Goal: Task Accomplishment & Management: Manage account settings

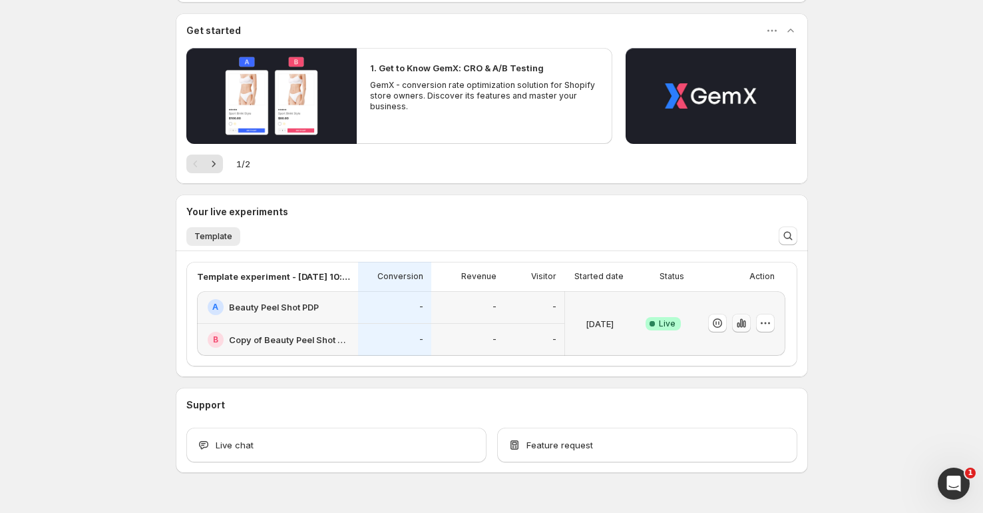
click at [743, 321] on icon "button" at bounding box center [741, 322] width 13 height 13
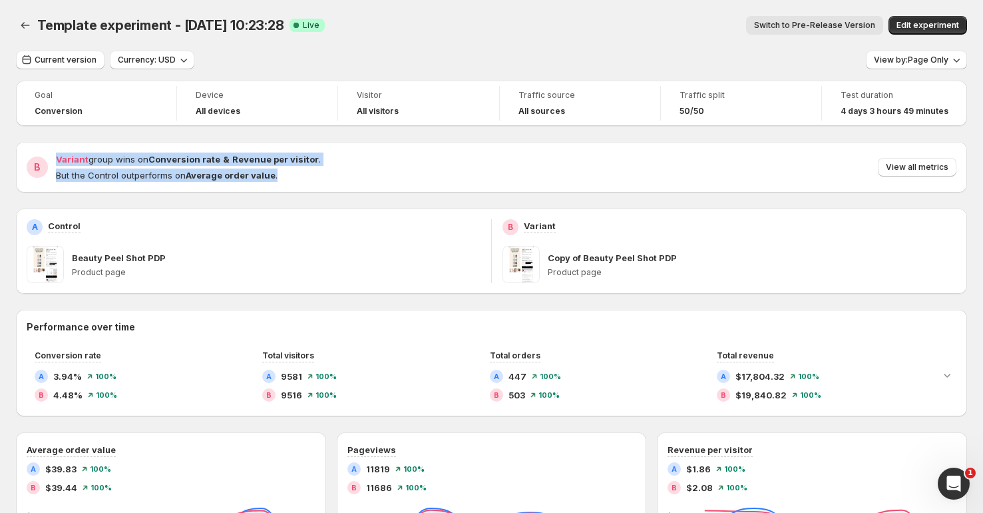
drag, startPoint x: 304, startPoint y: 186, endPoint x: 304, endPoint y: 145, distance: 40.6
click at [304, 145] on div "B Variant group wins on Conversion rate & Revenue per visitor . But the Control…" at bounding box center [491, 167] width 951 height 51
drag, startPoint x: 304, startPoint y: 145, endPoint x: 299, endPoint y: 184, distance: 39.0
click at [299, 184] on div "B Variant group wins on Conversion rate & Revenue per visitor . But the Control…" at bounding box center [491, 167] width 951 height 51
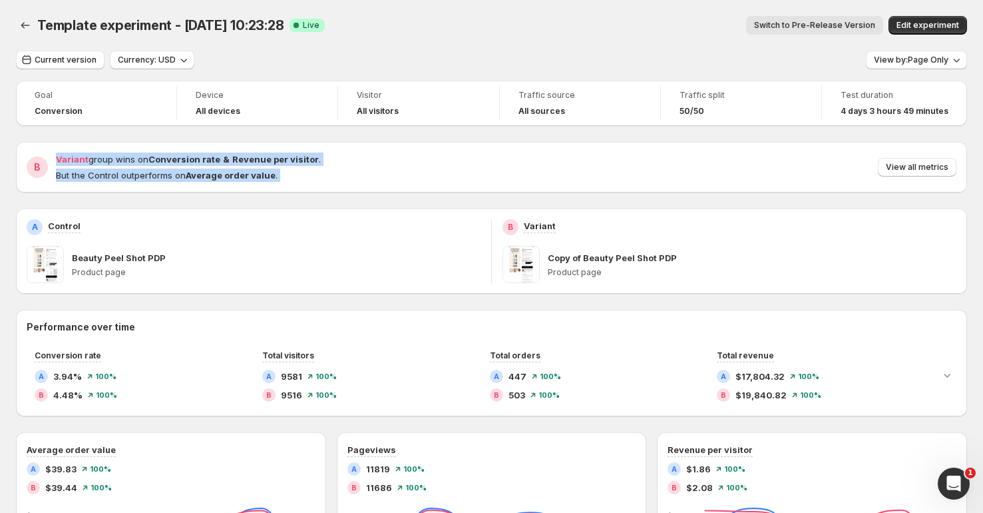
click at [299, 184] on div "B Variant group wins on Conversion rate & Revenue per visitor . But the Control…" at bounding box center [491, 167] width 951 height 51
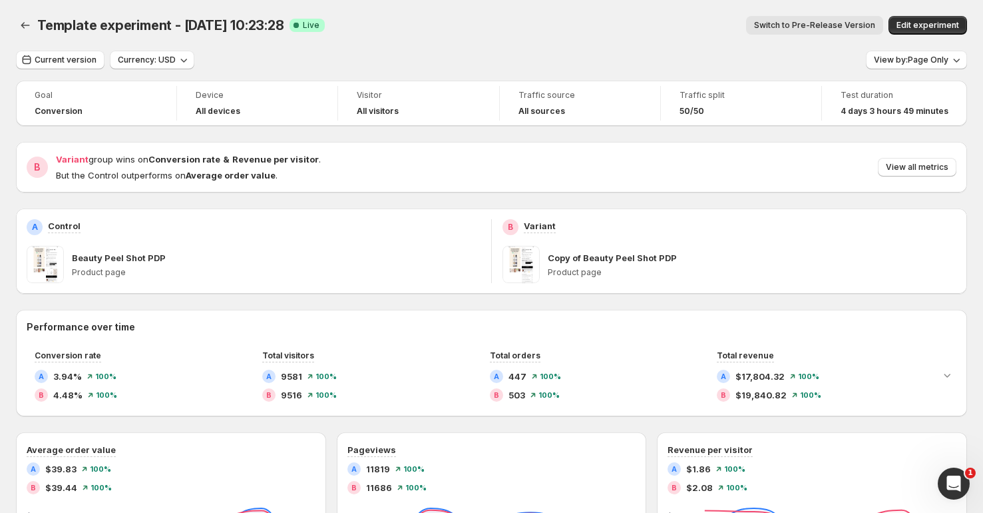
click at [299, 184] on div "B Variant group wins on Conversion rate & Revenue per visitor . But the Control…" at bounding box center [491, 167] width 951 height 51
click at [304, 182] on div "B Variant group wins on Conversion rate & Revenue per visitor . But the Control…" at bounding box center [491, 167] width 951 height 51
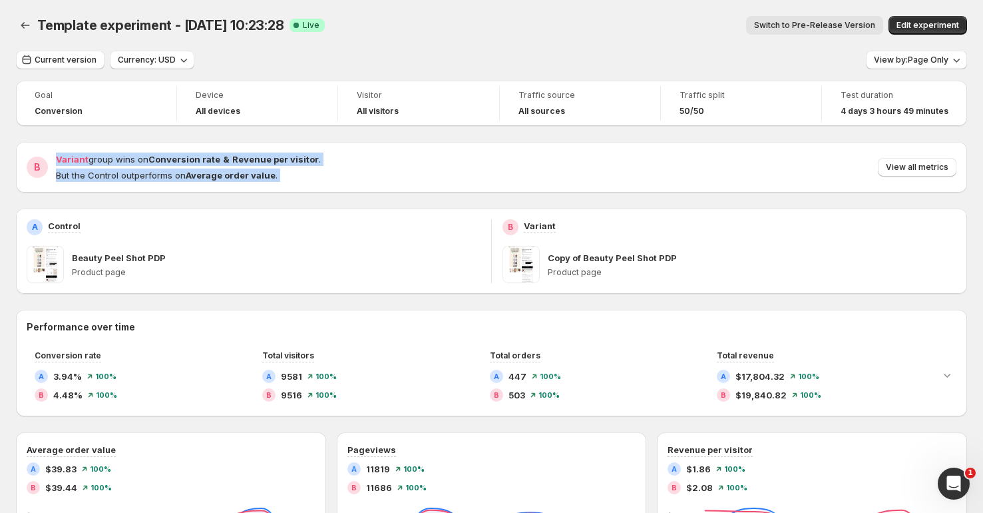
drag, startPoint x: 304, startPoint y: 154, endPoint x: 303, endPoint y: 140, distance: 14.0
click at [303, 140] on div "Goal Conversion Device All devices Visitor All visitors Traffic source All sour…" at bounding box center [491, 512] width 951 height 863
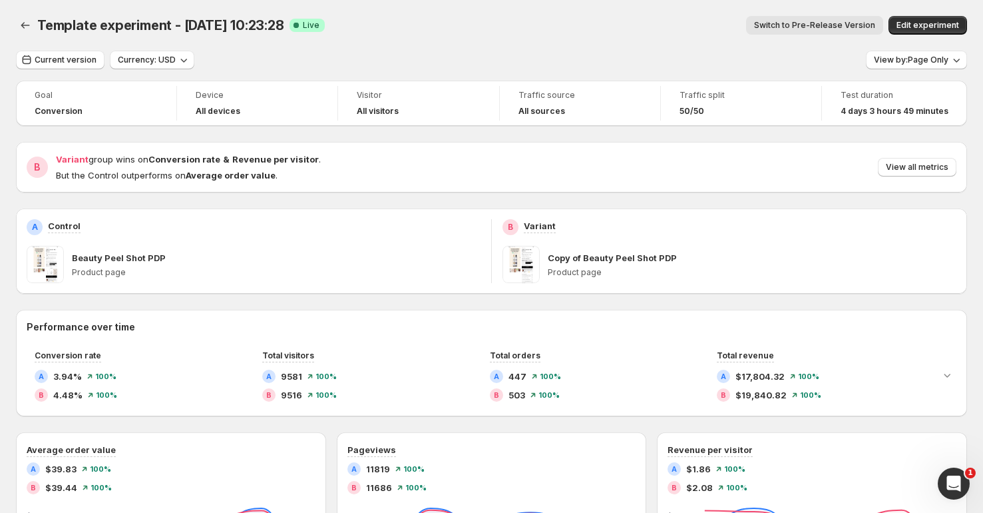
scroll to position [169, 0]
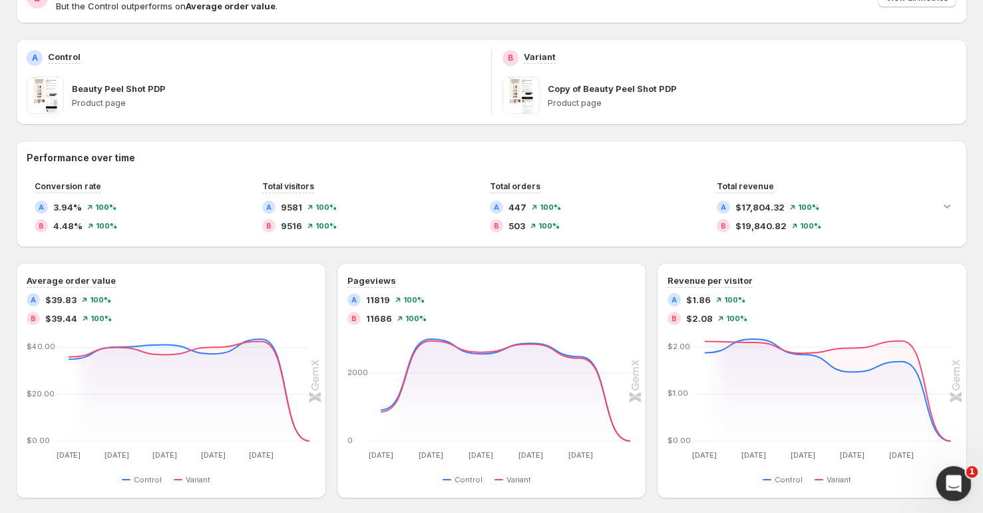
click at [939, 477] on div "Open Intercom Messenger" at bounding box center [952, 481] width 44 height 44
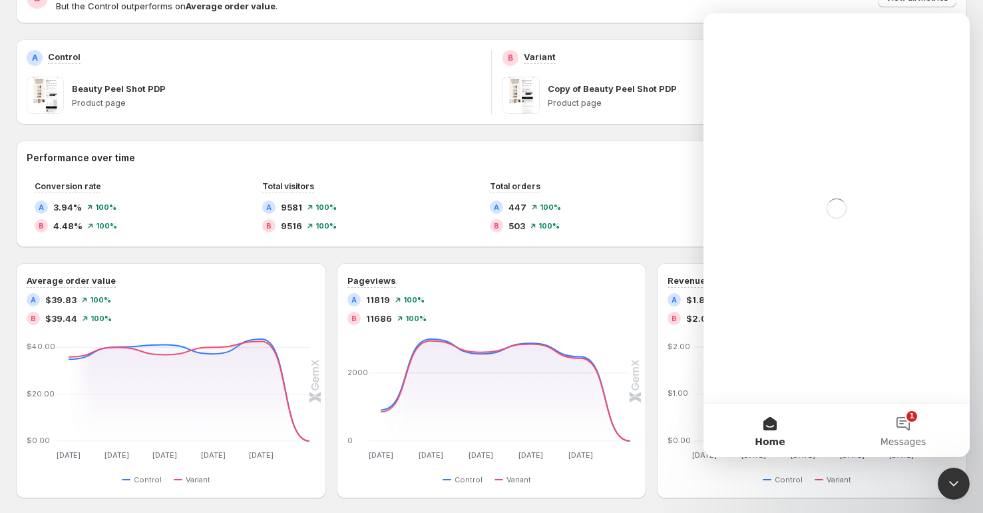
scroll to position [0, 0]
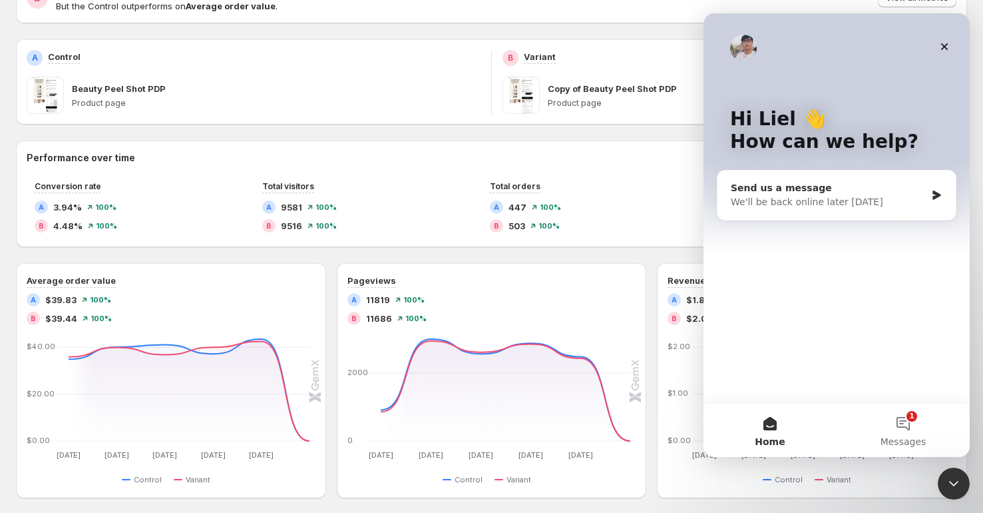
click at [818, 219] on div "Send us a message We'll be back online later [DATE]" at bounding box center [837, 194] width 238 height 49
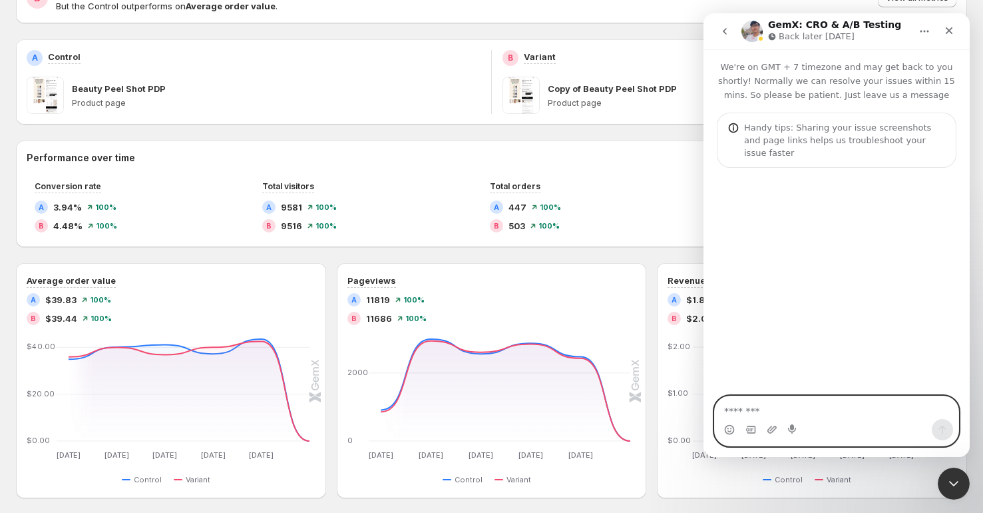
click at [802, 397] on textarea "Message…" at bounding box center [837, 407] width 244 height 23
click at [795, 417] on textarea "Message…" at bounding box center [837, 407] width 244 height 23
type textarea "**********"
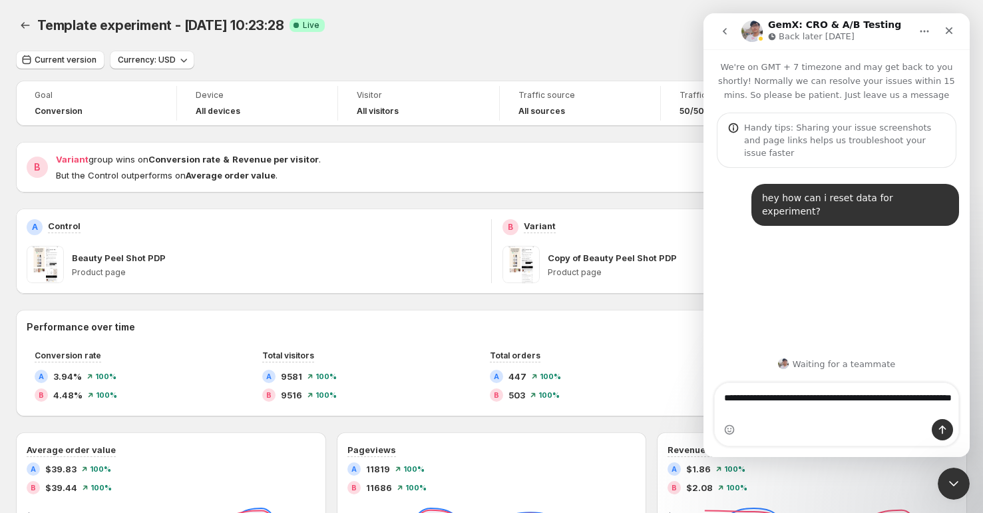
type textarea "**********"
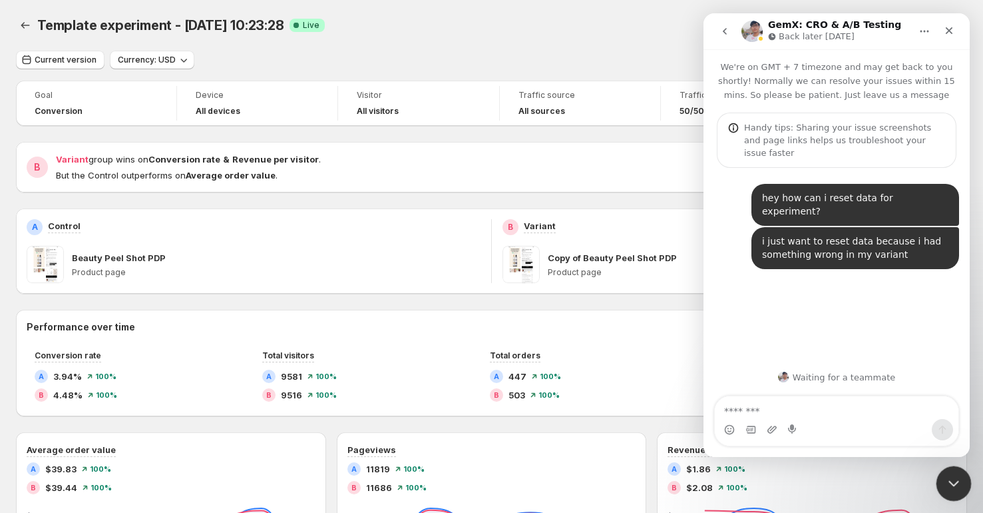
click at [962, 487] on div "Close Intercom Messenger" at bounding box center [952, 481] width 32 height 32
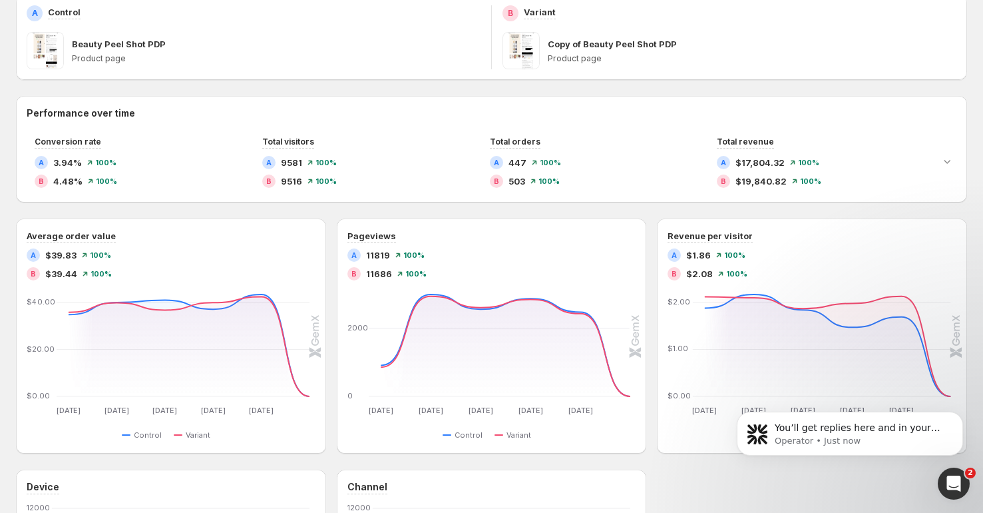
scroll to position [264, 0]
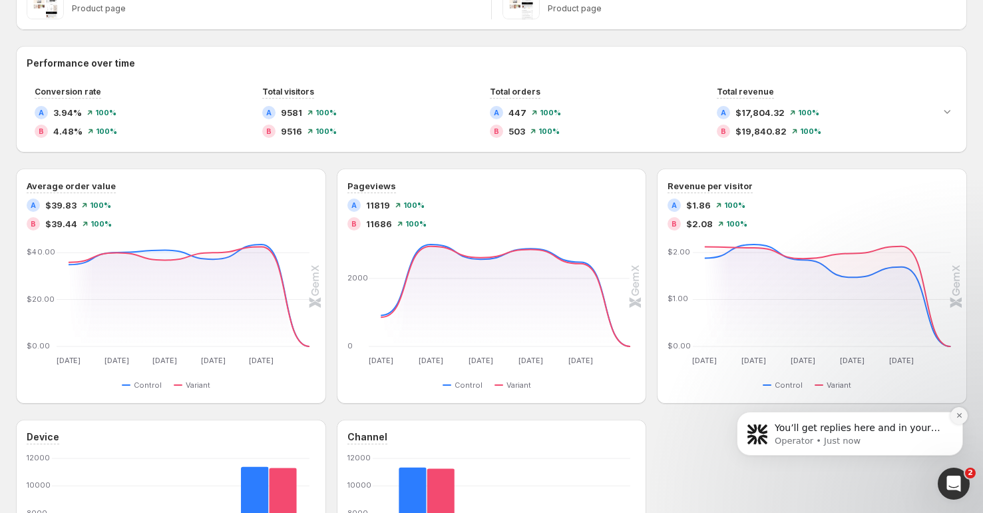
click at [957, 415] on icon "Dismiss notification" at bounding box center [959, 414] width 7 height 7
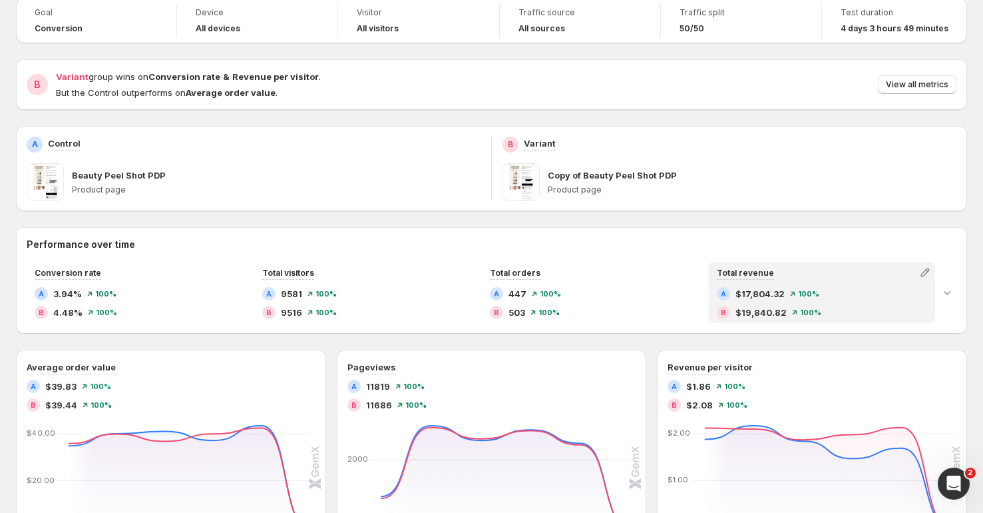
scroll to position [0, 0]
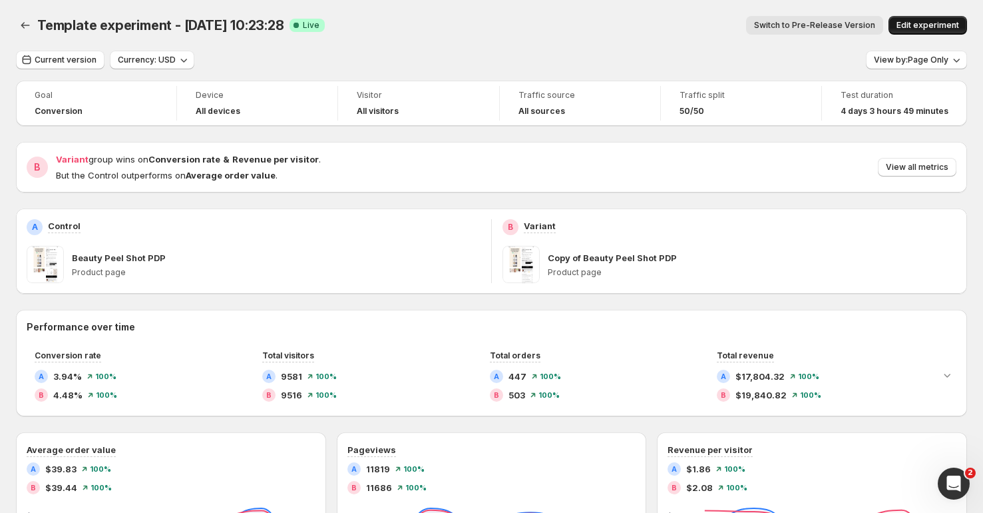
click at [927, 26] on span "Edit experiment" at bounding box center [928, 25] width 63 height 11
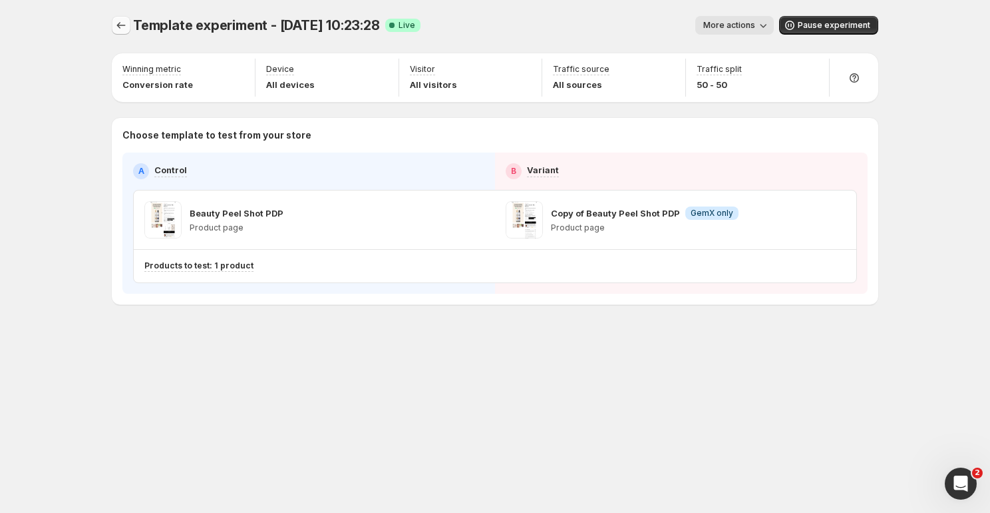
click at [122, 30] on icon "Experiments" at bounding box center [120, 25] width 13 height 13
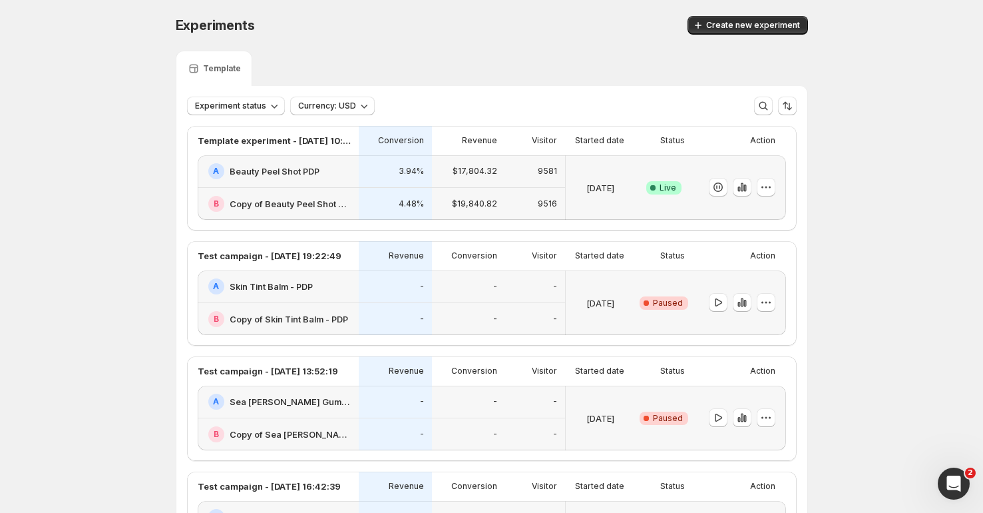
scroll to position [17, 0]
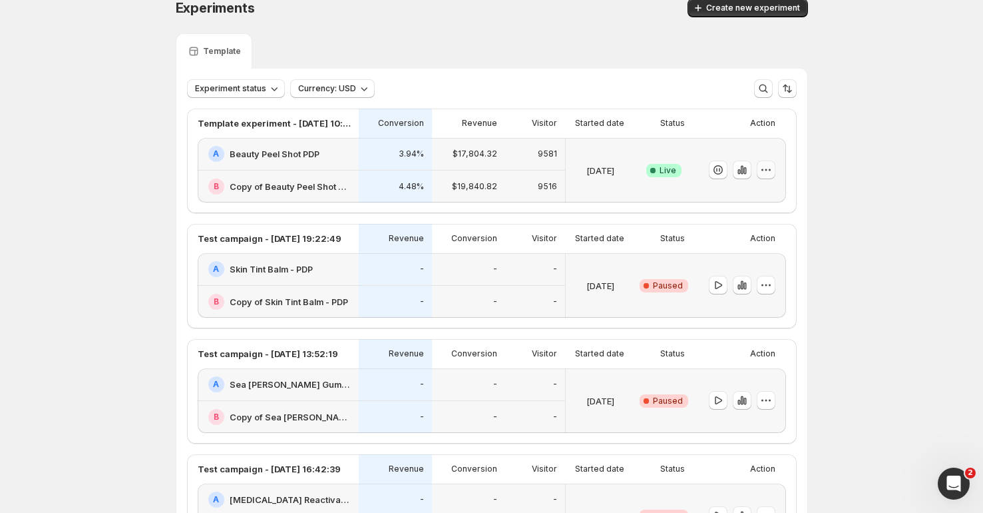
click at [765, 166] on icon "button" at bounding box center [765, 169] width 13 height 13
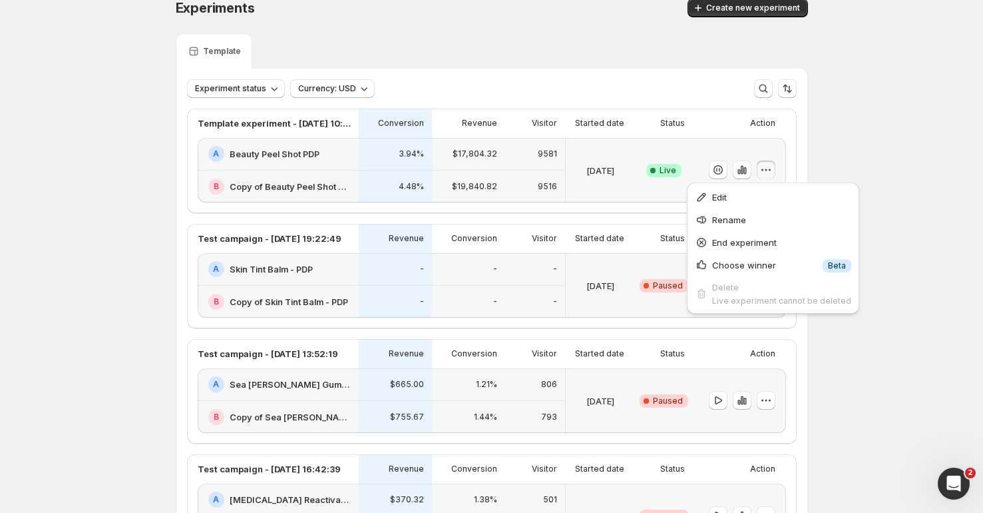
click at [767, 167] on icon "button" at bounding box center [765, 169] width 13 height 13
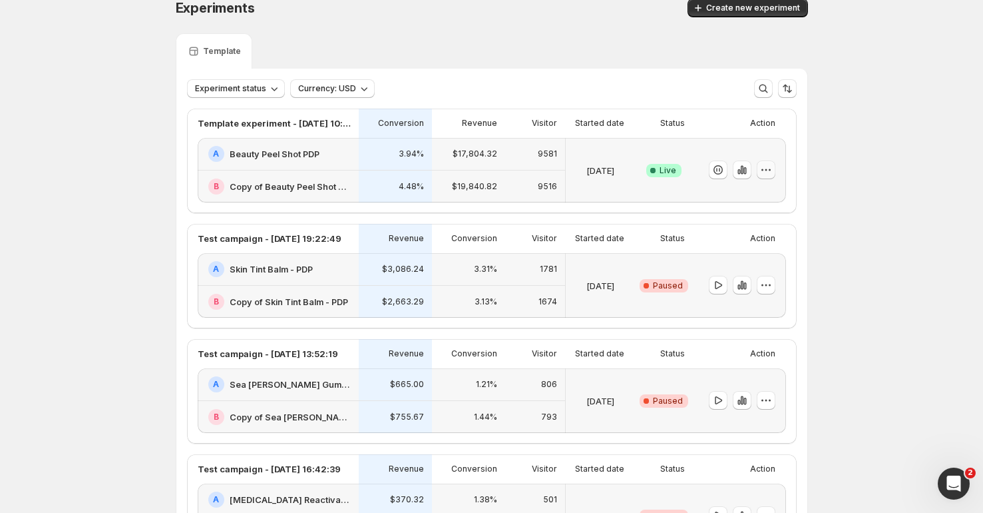
click at [769, 172] on icon "button" at bounding box center [765, 169] width 13 height 13
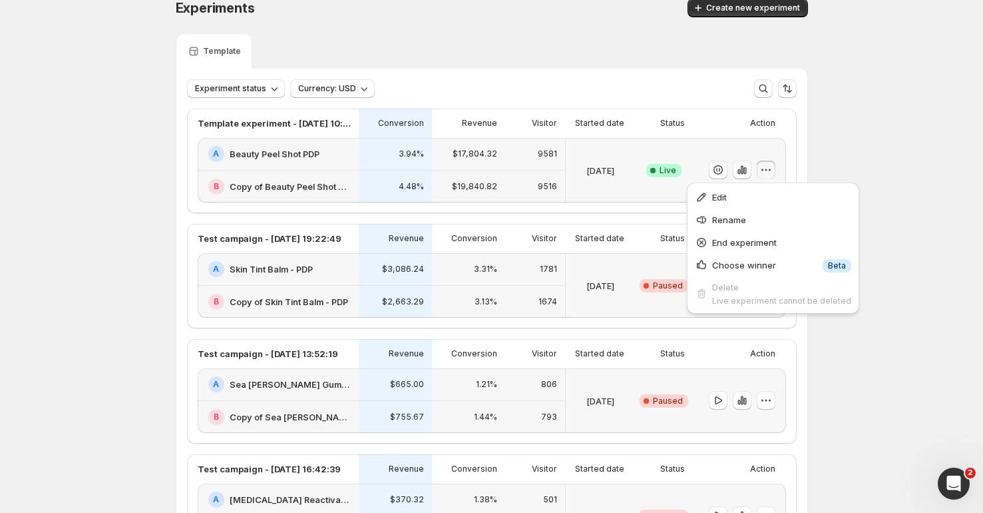
click at [769, 172] on icon "button" at bounding box center [765, 169] width 13 height 13
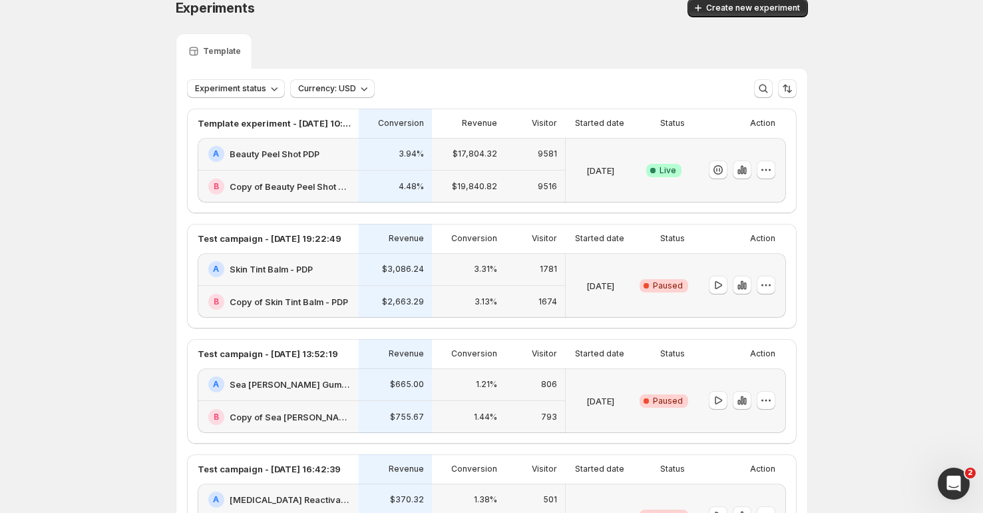
click at [203, 167] on div "A Beauty Peel Shot PDP" at bounding box center [278, 154] width 161 height 33
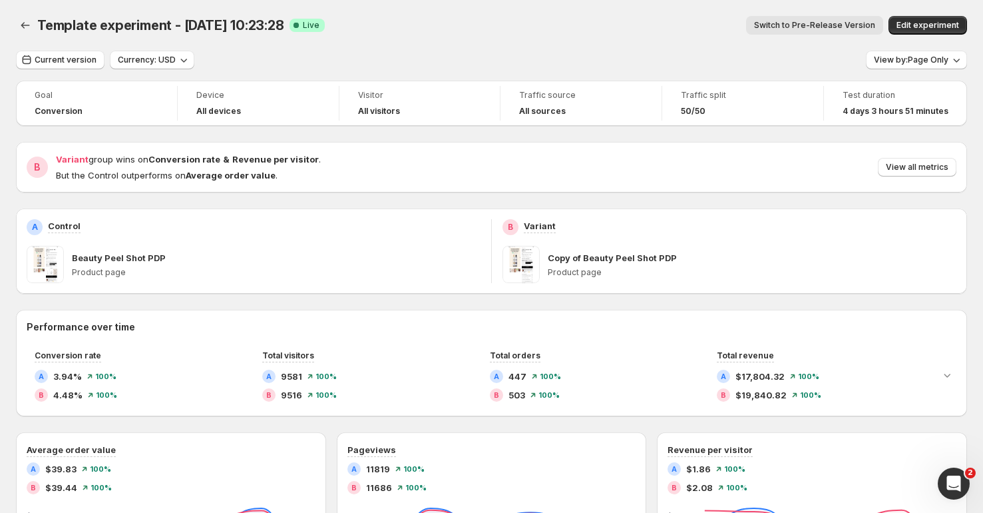
scroll to position [9, 0]
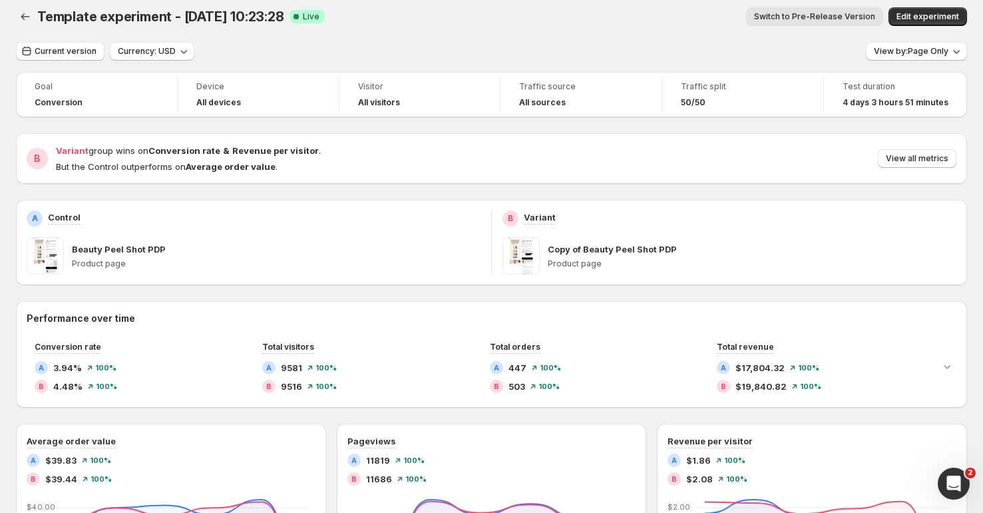
click at [37, 13] on span "Template experiment - [DATE] 10:23:28" at bounding box center [160, 17] width 247 height 16
click at [29, 19] on icon "Back" at bounding box center [25, 16] width 13 height 13
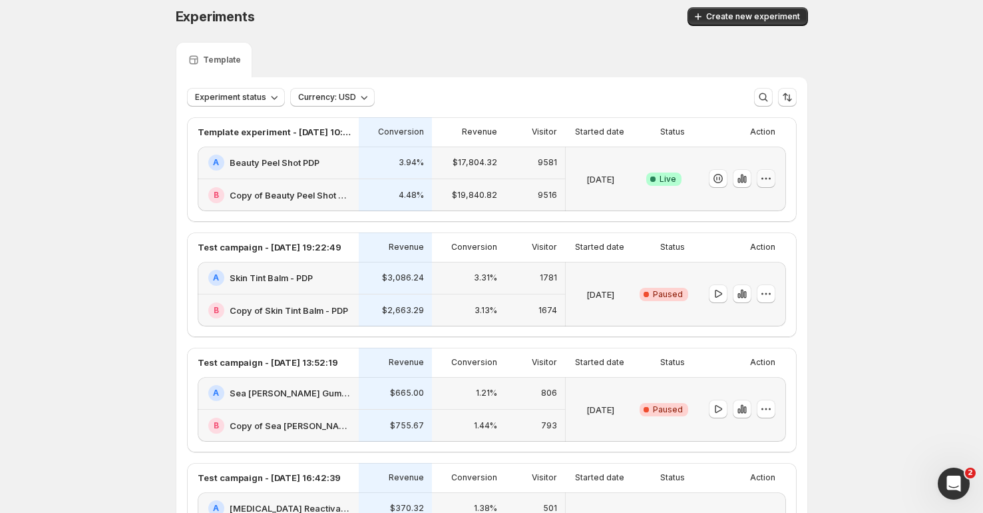
click at [772, 184] on icon "button" at bounding box center [765, 178] width 13 height 13
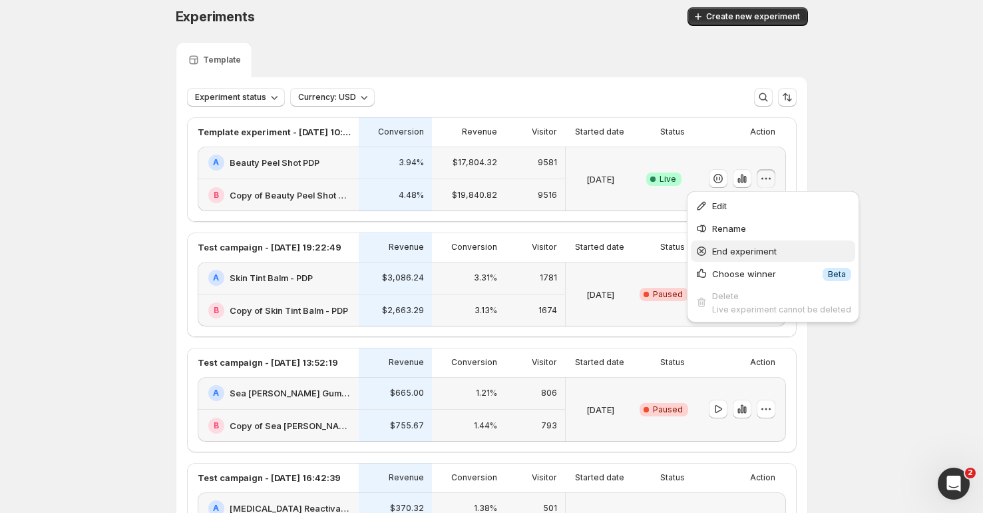
click at [747, 251] on span "End experiment" at bounding box center [744, 251] width 65 height 11
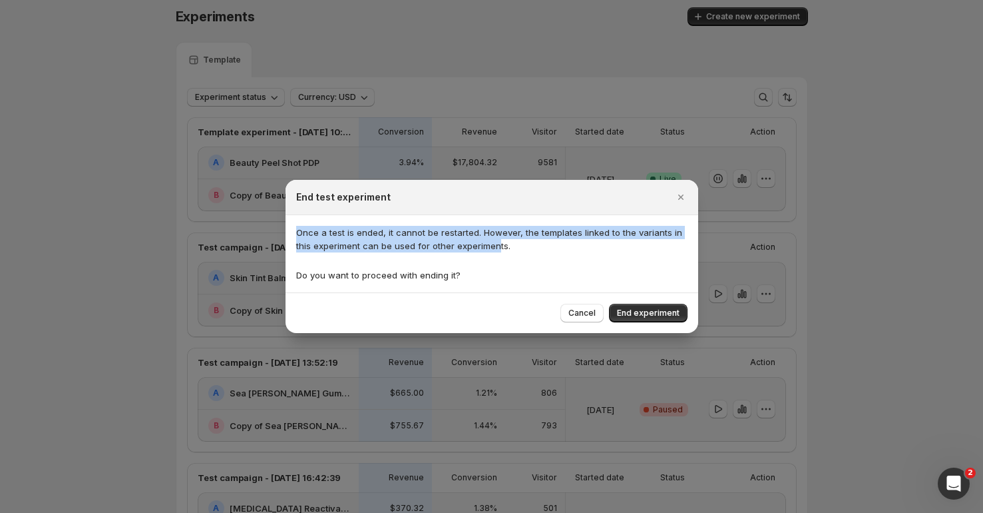
drag, startPoint x: 495, startPoint y: 251, endPoint x: 499, endPoint y: 223, distance: 28.2
click at [499, 223] on div "Once a test is ended, it cannot be restarted. However, the templates linked to …" at bounding box center [492, 253] width 413 height 77
drag, startPoint x: 499, startPoint y: 223, endPoint x: 562, endPoint y: 256, distance: 70.6
click at [562, 256] on div "Once a test is ended, it cannot be restarted. However, the templates linked to …" at bounding box center [492, 253] width 413 height 77
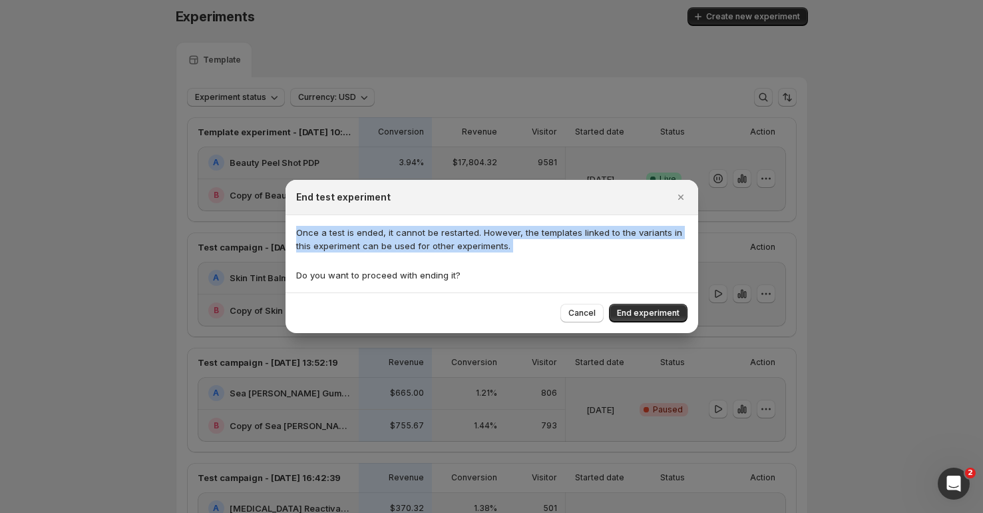
click at [562, 256] on div "Once a test is ended, it cannot be restarted. However, the templates linked to …" at bounding box center [491, 254] width 391 height 56
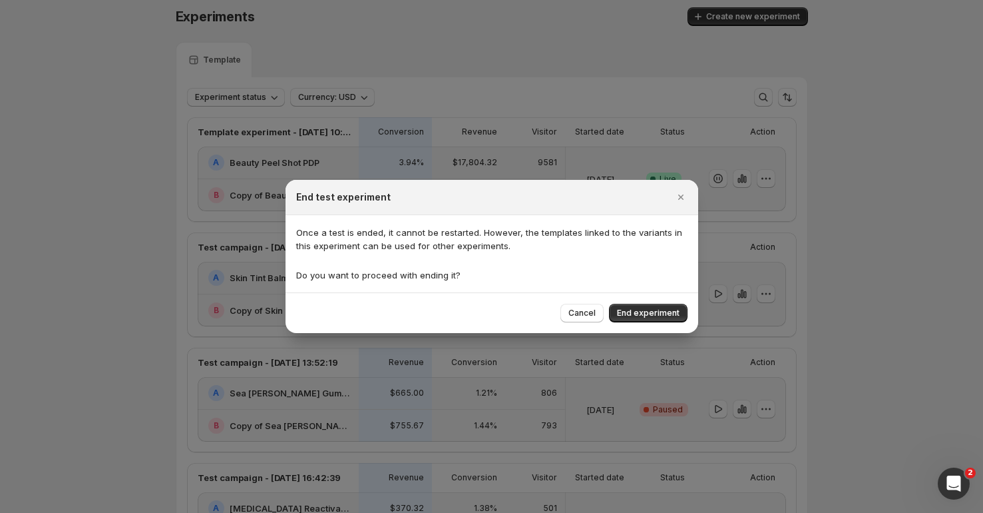
click at [562, 256] on div "Once a test is ended, it cannot be restarted. However, the templates linked to …" at bounding box center [491, 254] width 391 height 56
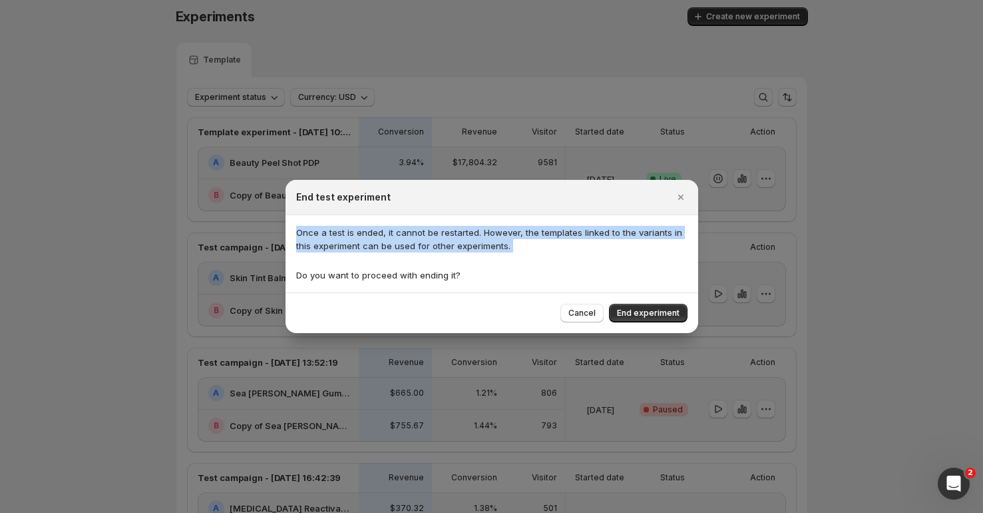
click at [569, 250] on p "Once a test is ended, it cannot be restarted. However, the templates linked to …" at bounding box center [491, 239] width 391 height 27
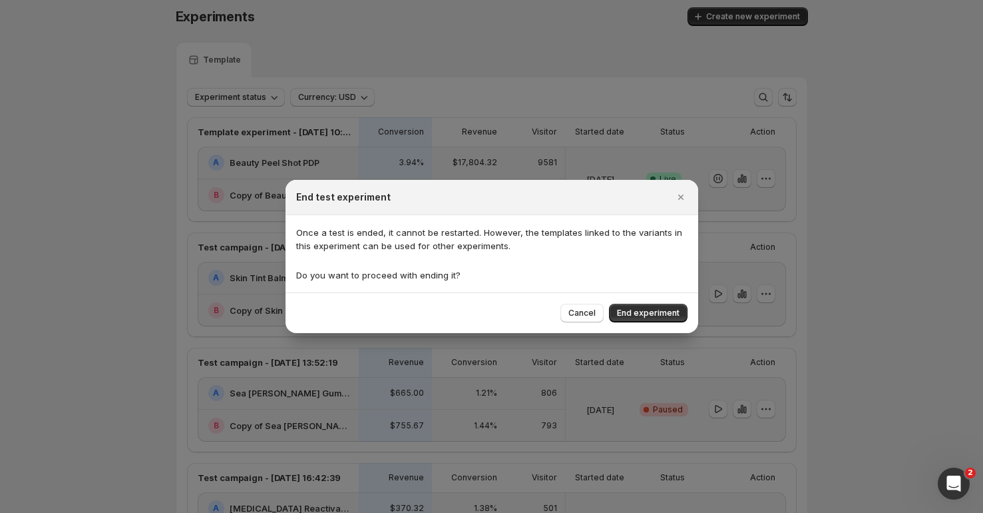
click at [553, 214] on div "End test experiment Once a test is ended, it cannot be restarted. However, the …" at bounding box center [492, 256] width 413 height 153
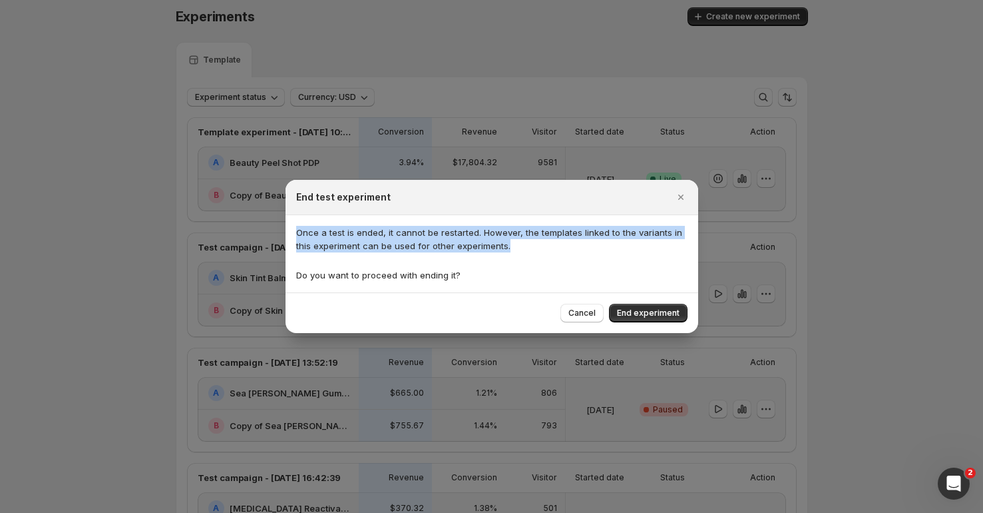
click at [553, 214] on div "End test experiment" at bounding box center [492, 197] width 413 height 35
drag, startPoint x: 553, startPoint y: 214, endPoint x: 556, endPoint y: 238, distance: 24.2
click at [556, 238] on div "End test experiment Once a test is ended, it cannot be restarted. However, the …" at bounding box center [492, 256] width 413 height 153
click at [556, 238] on p "Once a test is ended, it cannot be restarted. However, the templates linked to …" at bounding box center [491, 239] width 391 height 27
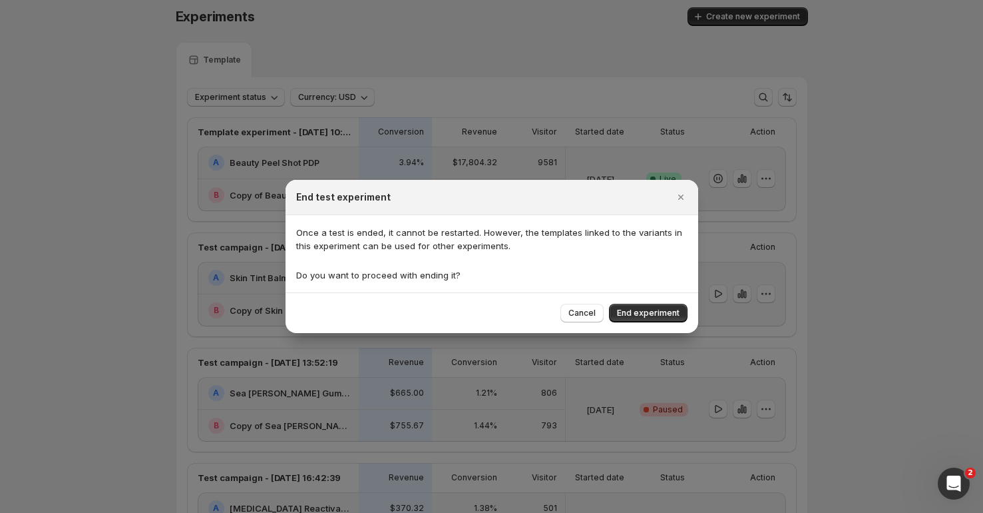
click at [556, 238] on p "Once a test is ended, it cannot be restarted. However, the templates linked to …" at bounding box center [491, 239] width 391 height 27
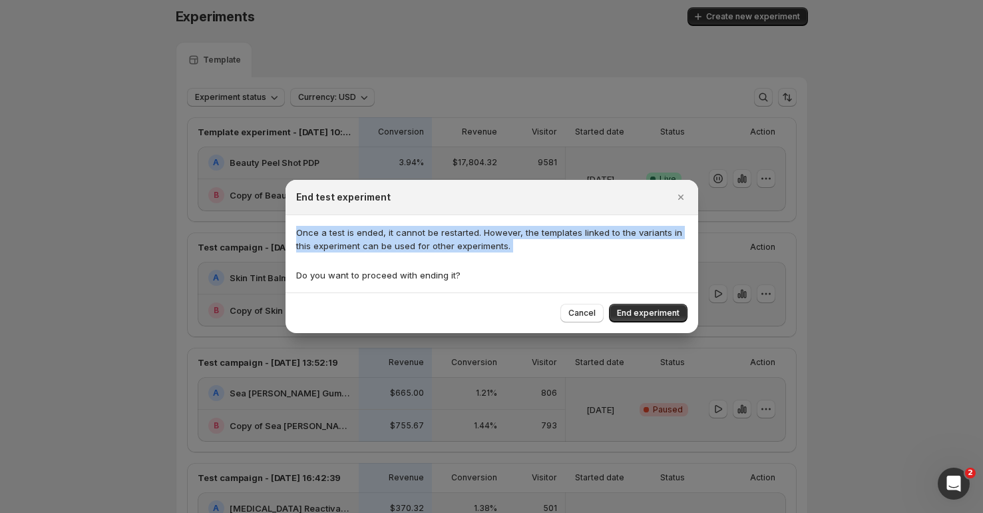
click at [562, 247] on p "Once a test is ended, it cannot be restarted. However, the templates linked to …" at bounding box center [491, 239] width 391 height 27
drag, startPoint x: 561, startPoint y: 248, endPoint x: 552, endPoint y: 214, distance: 35.0
click at [552, 214] on div "End test experiment Once a test is ended, it cannot be restarted. However, the …" at bounding box center [492, 256] width 413 height 153
click at [552, 214] on div "End test experiment" at bounding box center [492, 197] width 413 height 35
drag, startPoint x: 552, startPoint y: 214, endPoint x: 555, endPoint y: 253, distance: 38.7
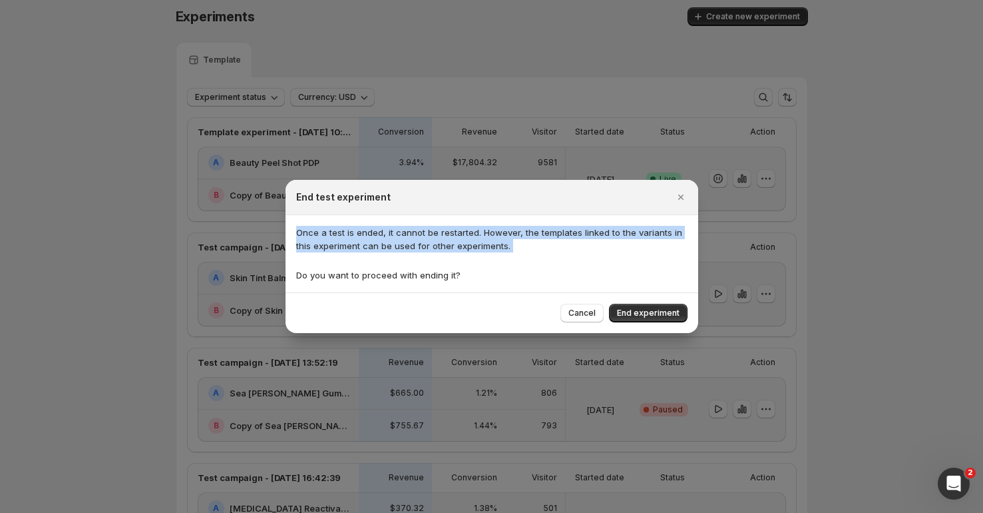
click at [555, 253] on div "End test experiment Once a test is ended, it cannot be restarted. However, the …" at bounding box center [492, 256] width 413 height 153
click at [555, 253] on div "Once a test is ended, it cannot be restarted. However, the templates linked to …" at bounding box center [491, 254] width 391 height 56
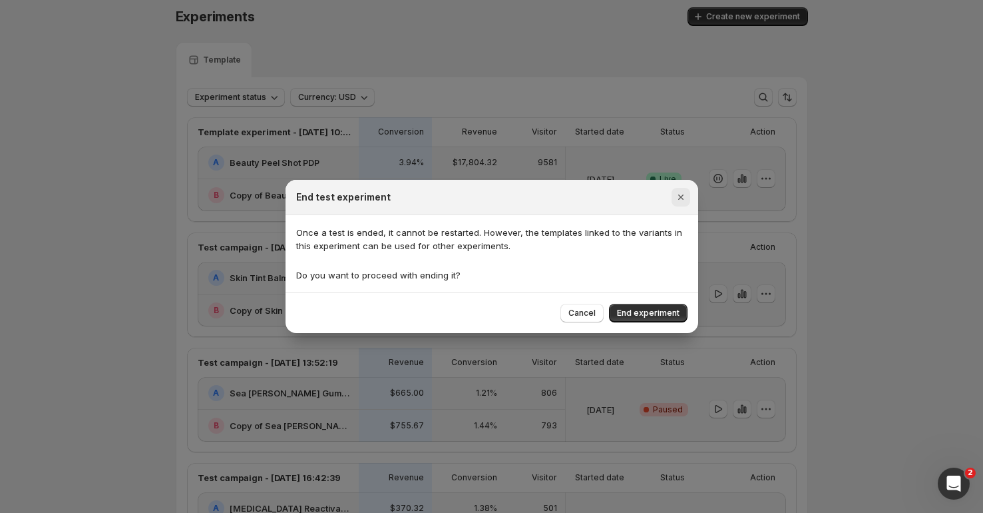
click at [682, 204] on button "Close" at bounding box center [681, 197] width 19 height 19
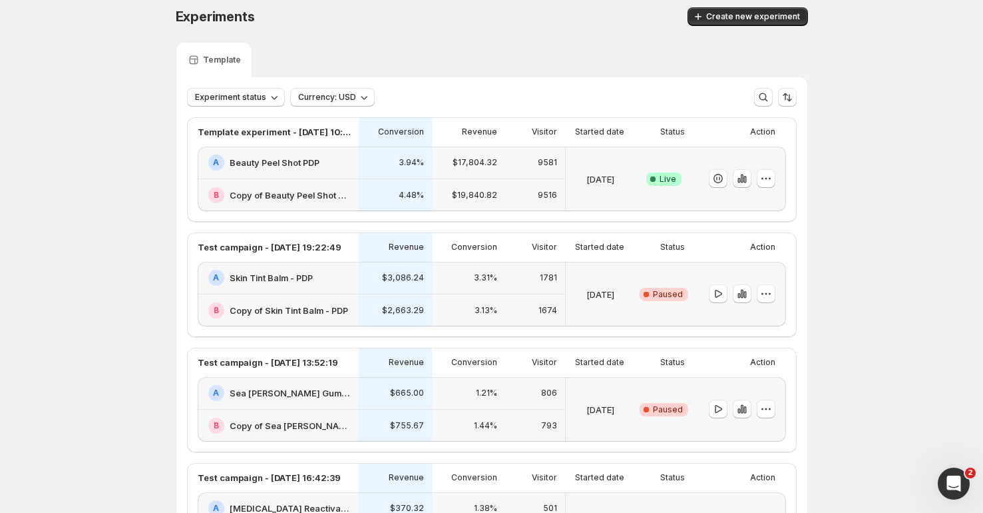
click at [937, 485] on div "Open Intercom Messenger" at bounding box center [952, 481] width 44 height 44
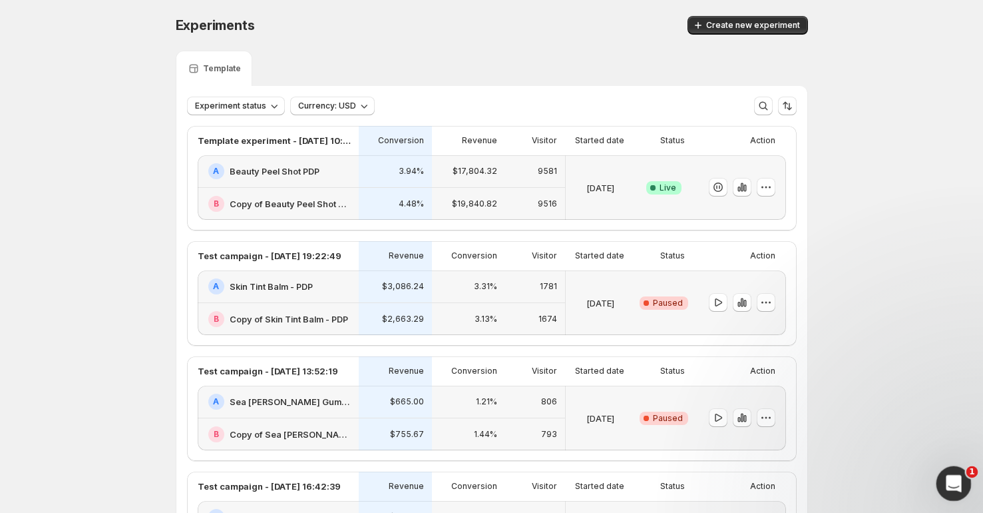
click at [941, 486] on div "Open Intercom Messenger" at bounding box center [952, 481] width 44 height 44
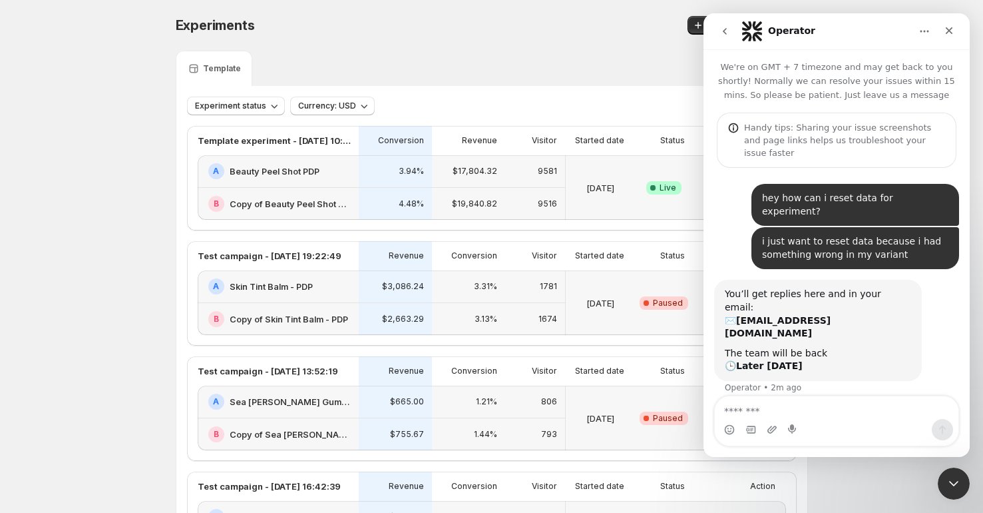
click at [720, 29] on icon "go back" at bounding box center [725, 31] width 11 height 11
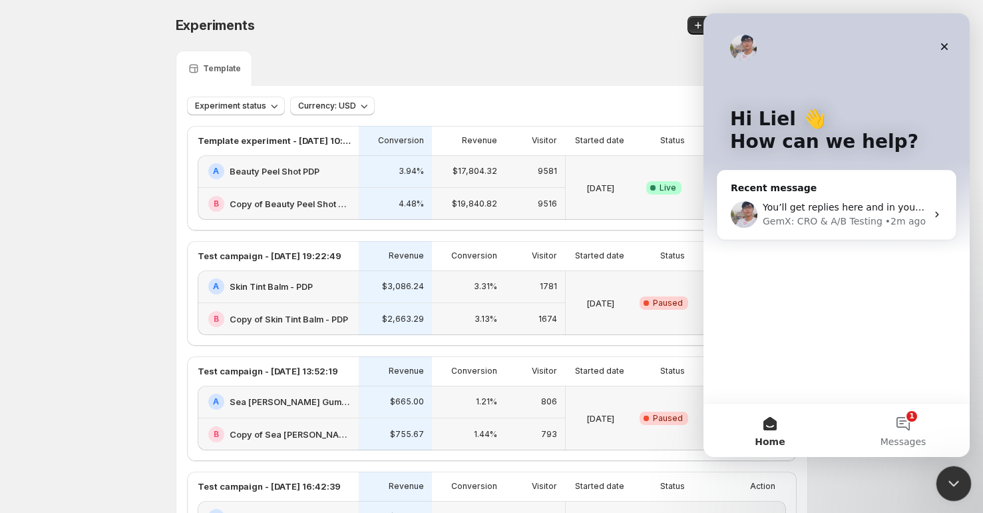
click at [955, 472] on div "Close Intercom Messenger" at bounding box center [952, 481] width 32 height 32
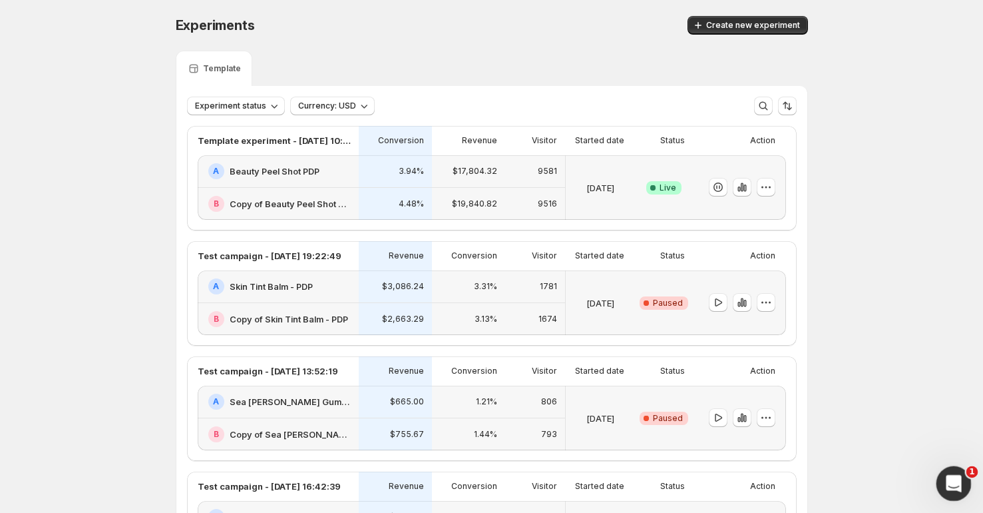
click at [963, 484] on div "Open Intercom Messenger" at bounding box center [952, 481] width 44 height 44
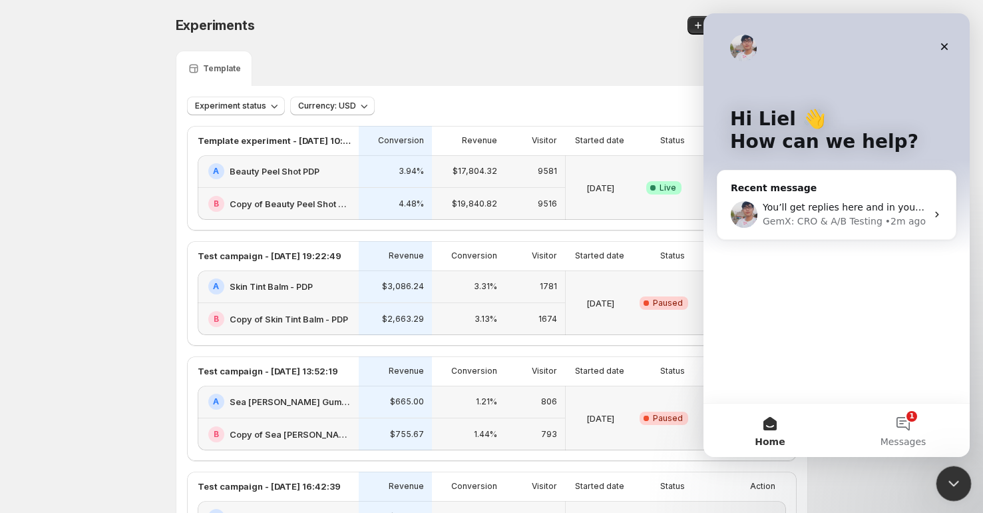
click at [962, 492] on div "Close Intercom Messenger" at bounding box center [952, 481] width 32 height 32
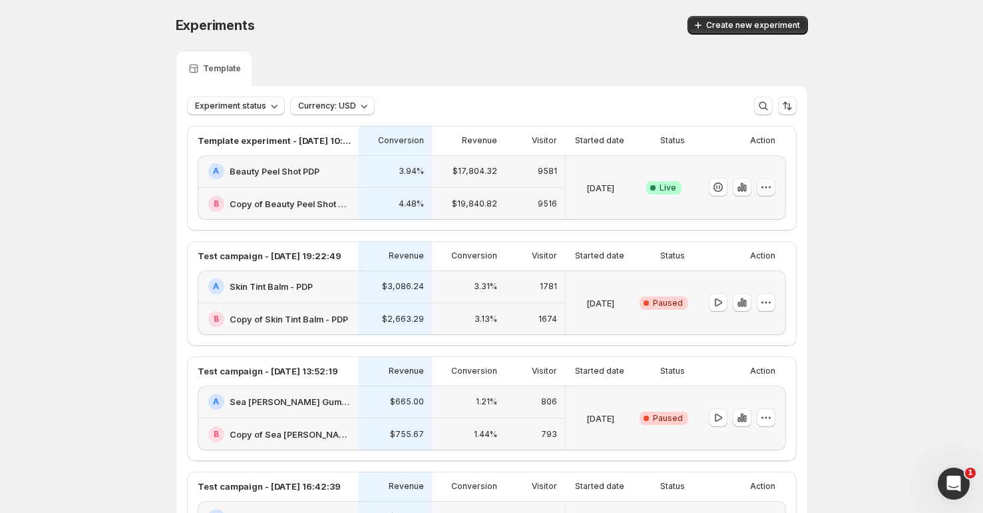
click at [768, 192] on icon "button" at bounding box center [765, 186] width 13 height 13
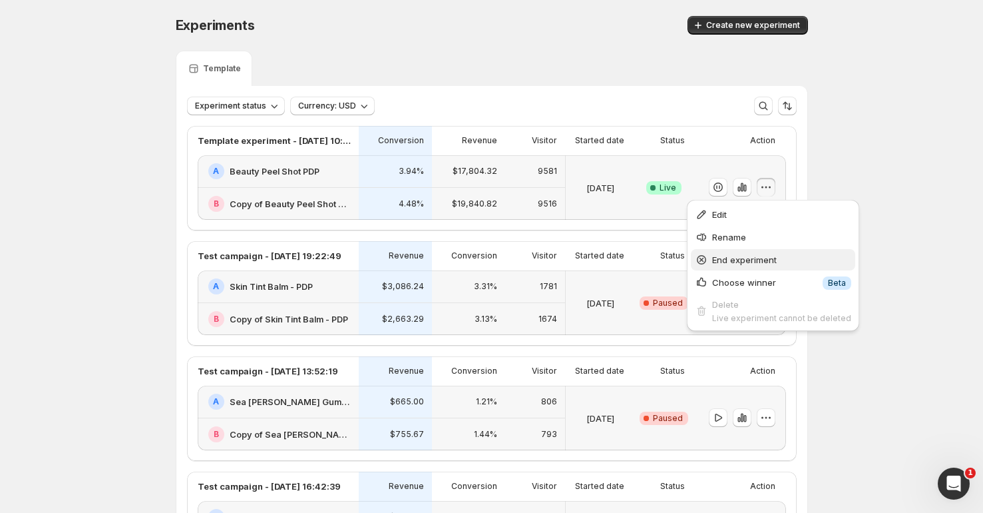
click at [751, 265] on span "End experiment" at bounding box center [781, 259] width 139 height 13
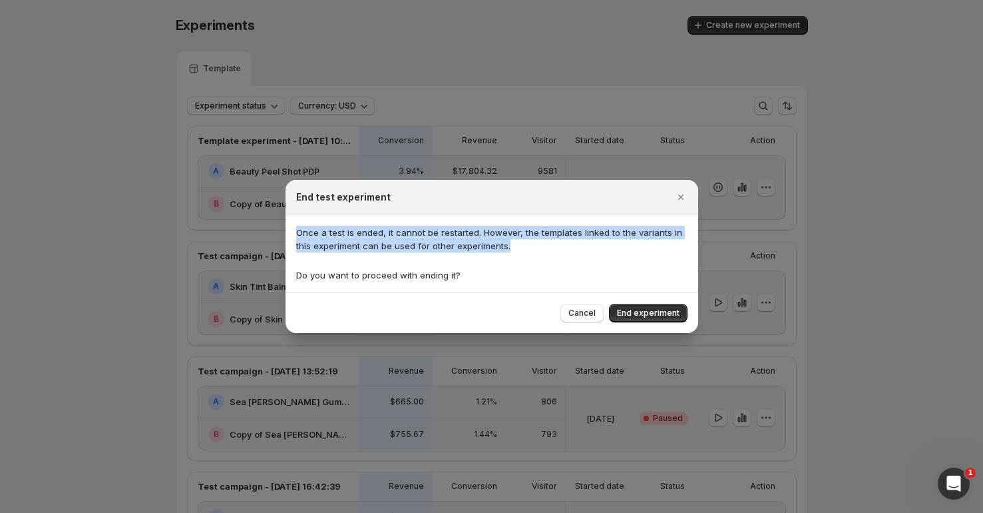
drag, startPoint x: 298, startPoint y: 228, endPoint x: 583, endPoint y: 244, distance: 286.0
click at [583, 244] on div "Once a test is ended, it cannot be restarted. However, the templates linked to …" at bounding box center [492, 253] width 413 height 77
click at [583, 244] on p "Once a test is ended, it cannot be restarted. However, the templates linked to …" at bounding box center [491, 239] width 391 height 27
drag, startPoint x: 584, startPoint y: 233, endPoint x: 584, endPoint y: 223, distance: 10.0
click at [584, 223] on div "Once a test is ended, it cannot be restarted. However, the templates linked to …" at bounding box center [492, 253] width 413 height 77
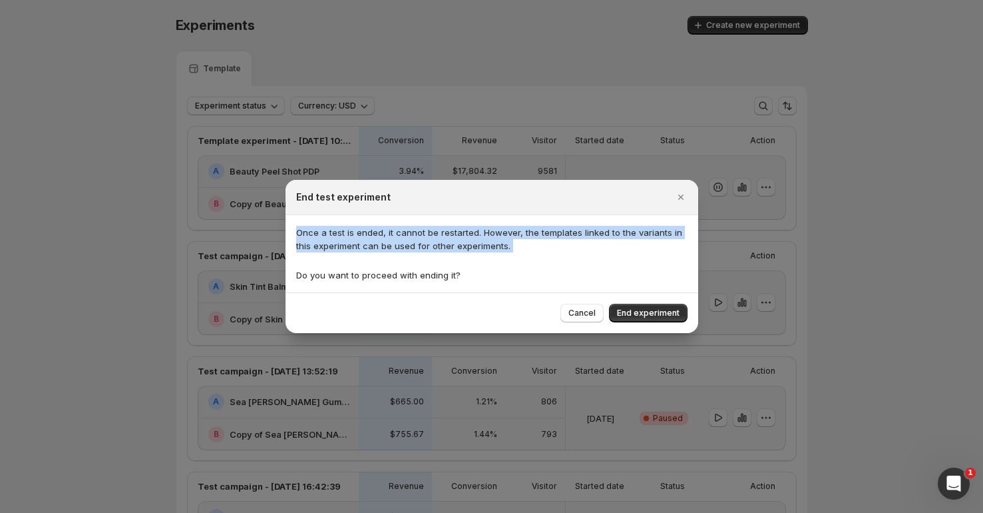
click at [584, 223] on div "Once a test is ended, it cannot be restarted. However, the templates linked to …" at bounding box center [492, 253] width 413 height 77
drag, startPoint x: 584, startPoint y: 223, endPoint x: 584, endPoint y: 246, distance: 22.6
click at [584, 246] on div "Once a test is ended, it cannot be restarted. However, the templates linked to …" at bounding box center [492, 253] width 413 height 77
click at [584, 246] on p "Once a test is ended, it cannot be restarted. However, the templates linked to …" at bounding box center [491, 239] width 391 height 27
drag, startPoint x: 584, startPoint y: 246, endPoint x: 588, endPoint y: 222, distance: 23.6
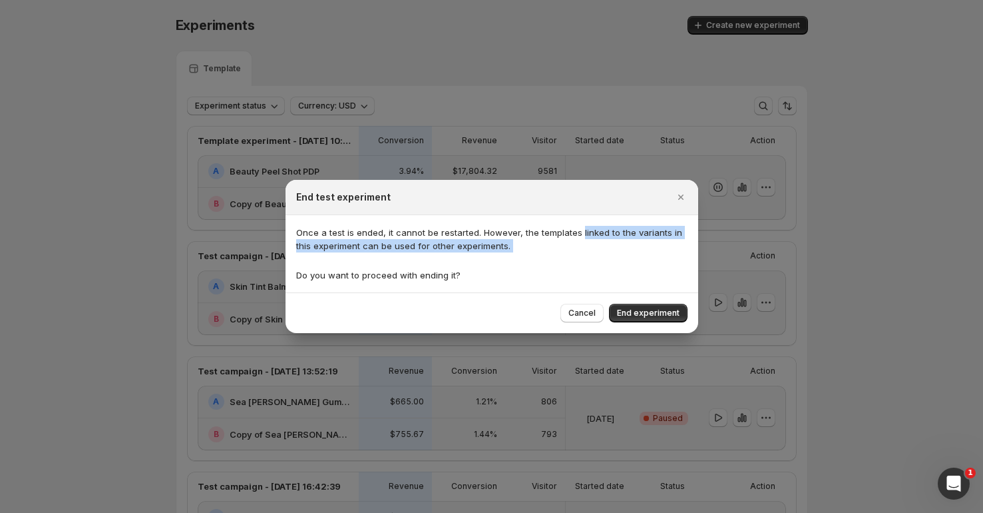
click at [588, 222] on div "Once a test is ended, it cannot be restarted. However, the templates linked to …" at bounding box center [492, 253] width 413 height 77
drag, startPoint x: 588, startPoint y: 222, endPoint x: 586, endPoint y: 242, distance: 20.7
click at [586, 242] on div "Once a test is ended, it cannot be restarted. However, the templates linked to …" at bounding box center [492, 253] width 413 height 77
click at [586, 243] on p "Once a test is ended, it cannot be restarted. However, the templates linked to …" at bounding box center [491, 239] width 391 height 27
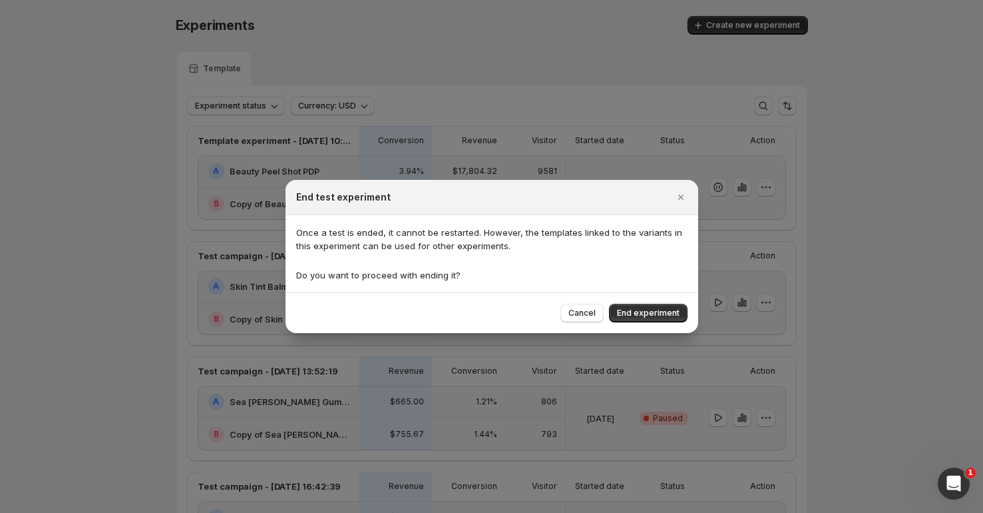
click at [586, 243] on p "Once a test is ended, it cannot be restarted. However, the templates linked to …" at bounding box center [491, 239] width 391 height 27
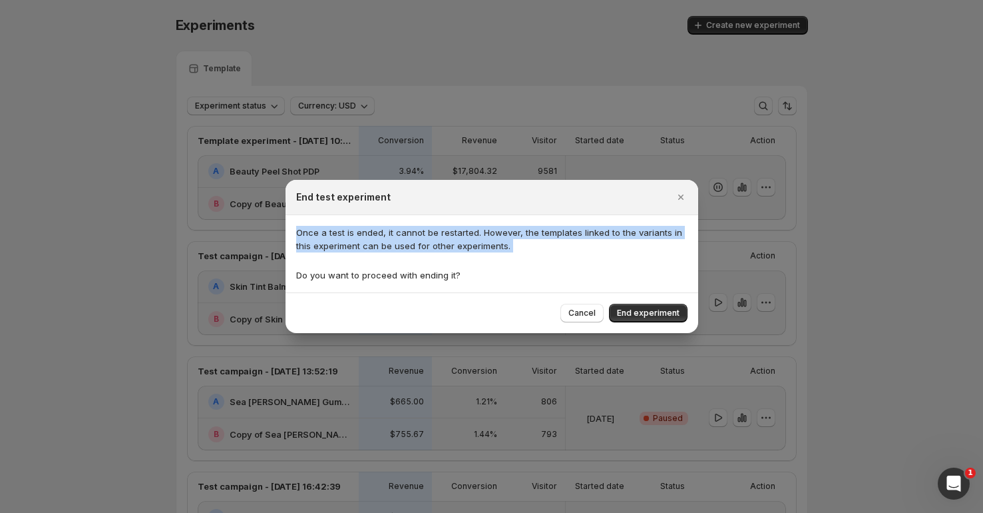
click at [588, 242] on p "Once a test is ended, it cannot be restarted. However, the templates linked to …" at bounding box center [491, 239] width 391 height 27
drag, startPoint x: 588, startPoint y: 242, endPoint x: 590, endPoint y: 220, distance: 21.4
click at [590, 220] on div "Once a test is ended, it cannot be restarted. However, the templates linked to …" at bounding box center [492, 253] width 413 height 77
drag, startPoint x: 590, startPoint y: 220, endPoint x: 588, endPoint y: 254, distance: 33.4
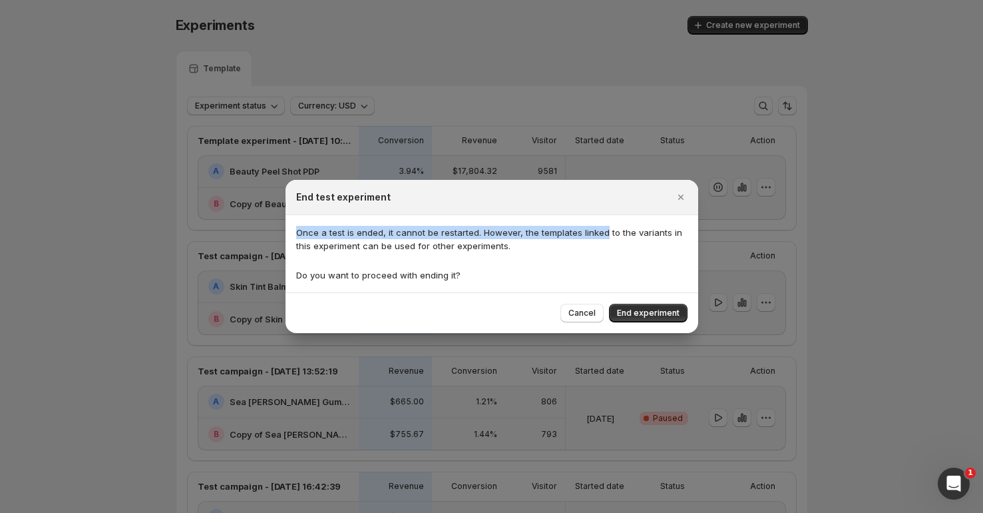
click at [588, 254] on div "Once a test is ended, it cannot be restarted. However, the templates linked to …" at bounding box center [492, 253] width 413 height 77
click at [588, 254] on div "Once a test is ended, it cannot be restarted. However, the templates linked to …" at bounding box center [491, 254] width 391 height 56
click at [588, 243] on p "Once a test is ended, it cannot be restarted. However, the templates linked to …" at bounding box center [491, 239] width 391 height 27
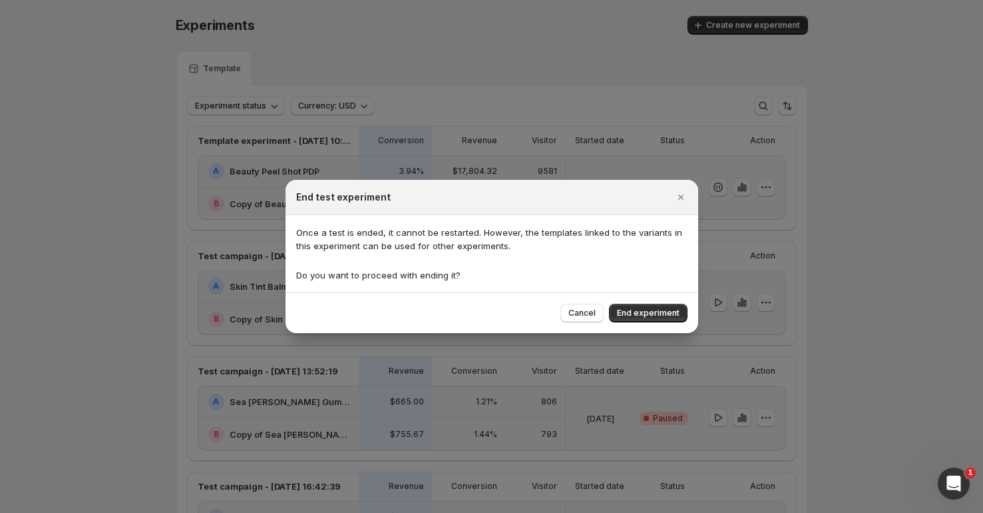
click at [660, 326] on div "Cancel End experiment" at bounding box center [492, 312] width 413 height 41
click at [660, 315] on span "End experiment" at bounding box center [648, 313] width 63 height 11
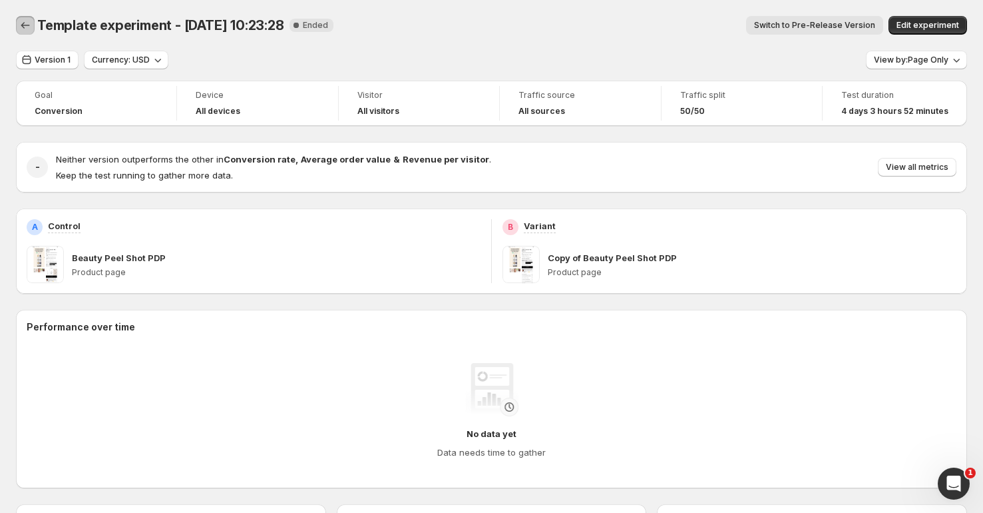
click at [25, 29] on icon "Back" at bounding box center [25, 25] width 13 height 13
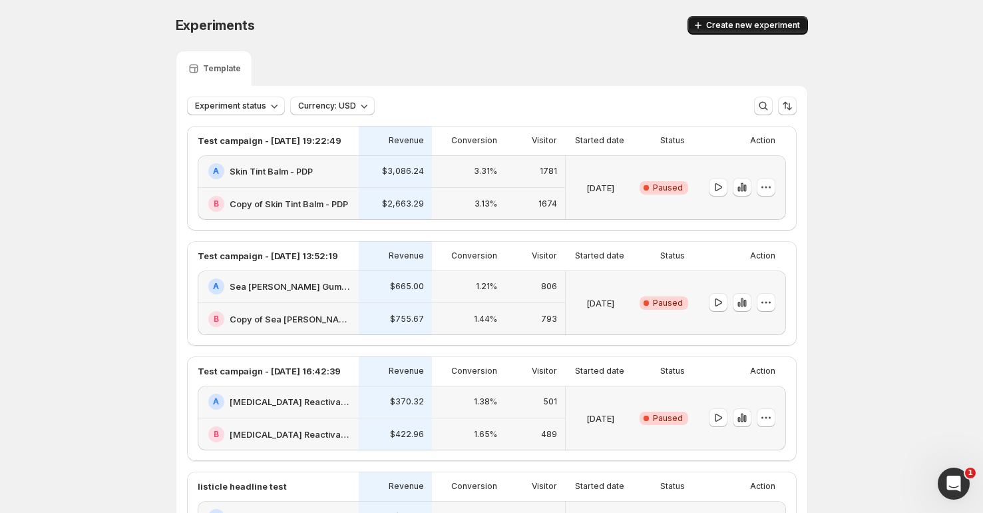
click at [730, 29] on span "Create new experiment" at bounding box center [753, 25] width 94 height 11
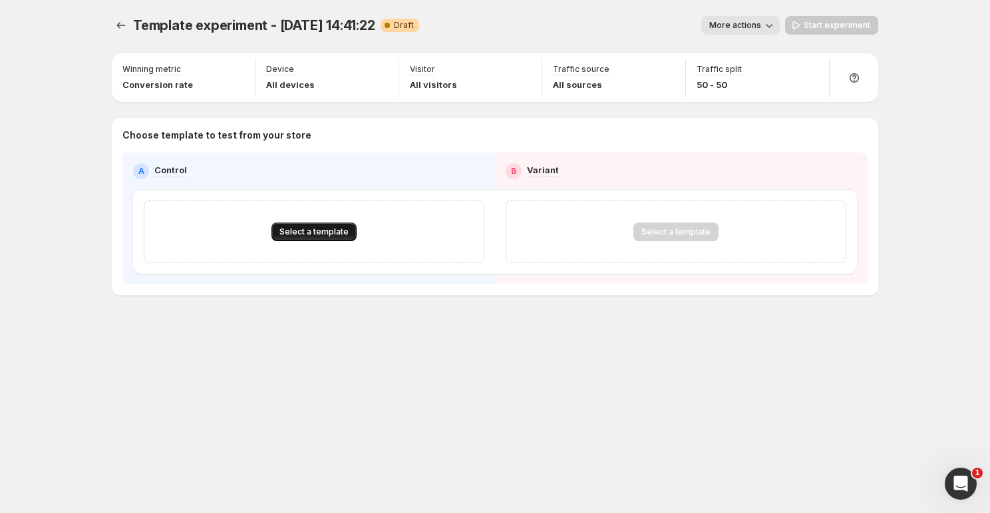
click at [318, 234] on span "Select a template" at bounding box center [314, 231] width 69 height 11
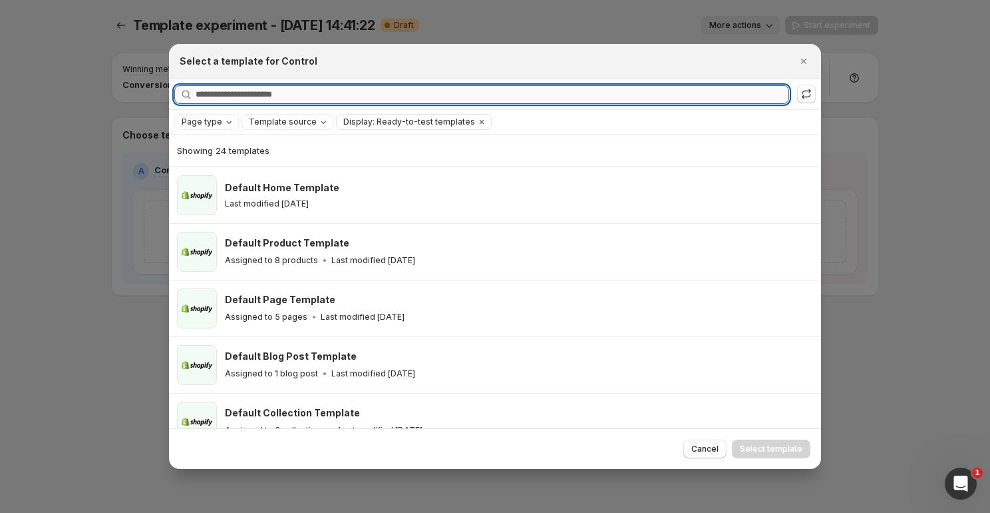
click at [298, 103] on input "Searching all templates" at bounding box center [493, 94] width 594 height 19
click at [306, 89] on input "Searching all templates" at bounding box center [493, 94] width 594 height 19
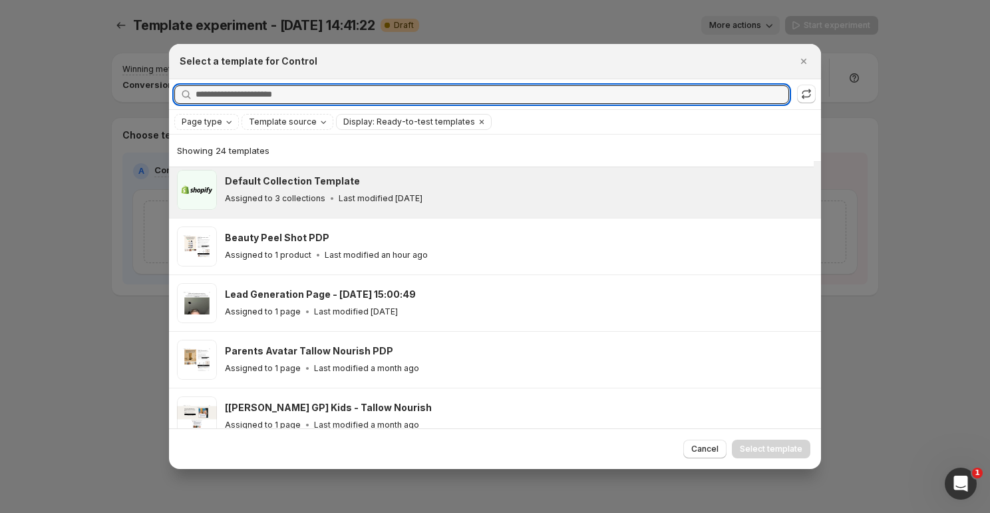
scroll to position [209, 0]
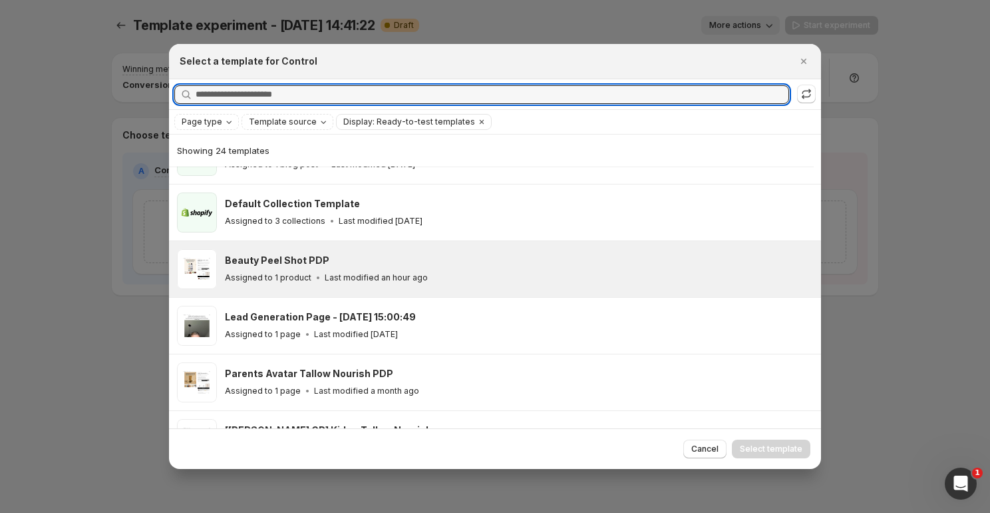
click at [323, 254] on div "Beauty Peel Shot PDP" at bounding box center [517, 260] width 584 height 13
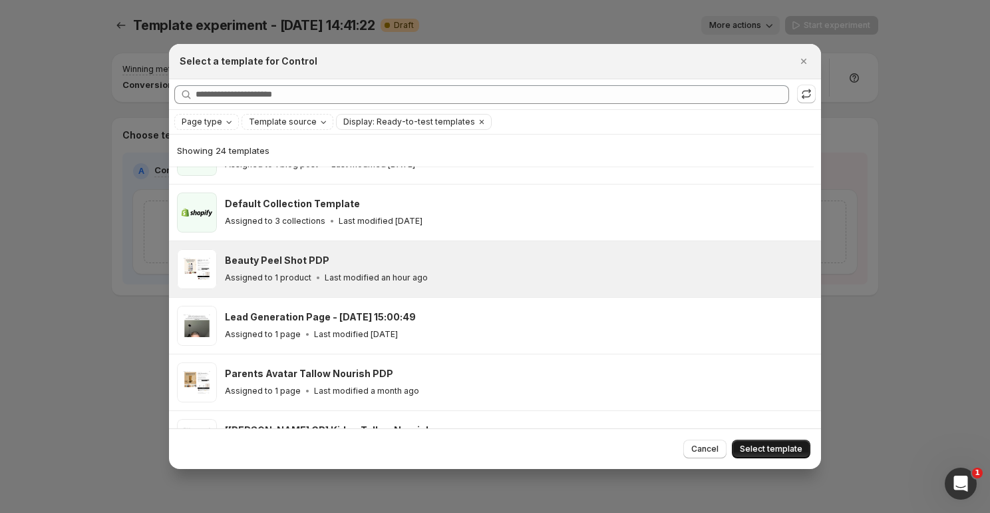
click at [763, 445] on span "Select template" at bounding box center [771, 448] width 63 height 11
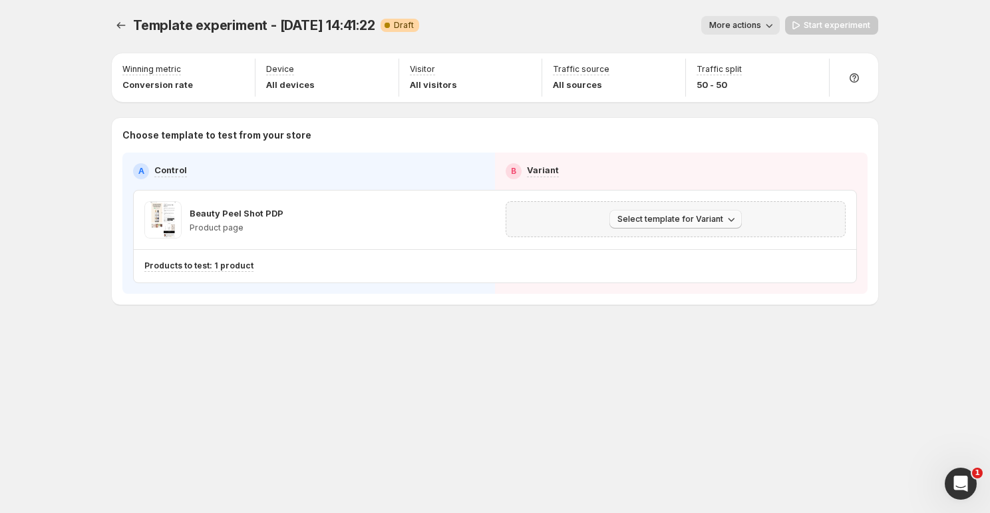
click at [669, 217] on span "Select template for Variant" at bounding box center [671, 219] width 106 height 11
click at [650, 250] on span "Select an existing template" at bounding box center [666, 247] width 112 height 11
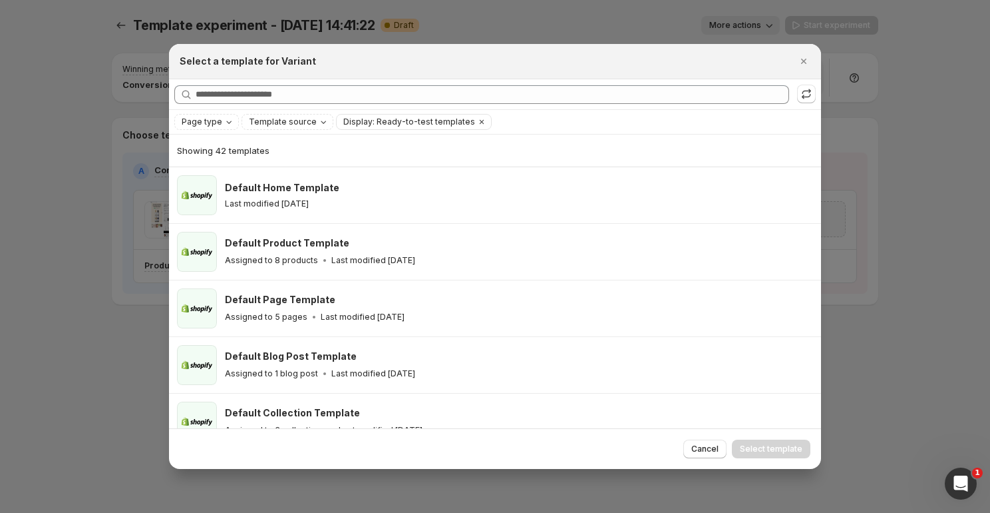
click at [809, 59] on icon "Close" at bounding box center [803, 61] width 13 height 13
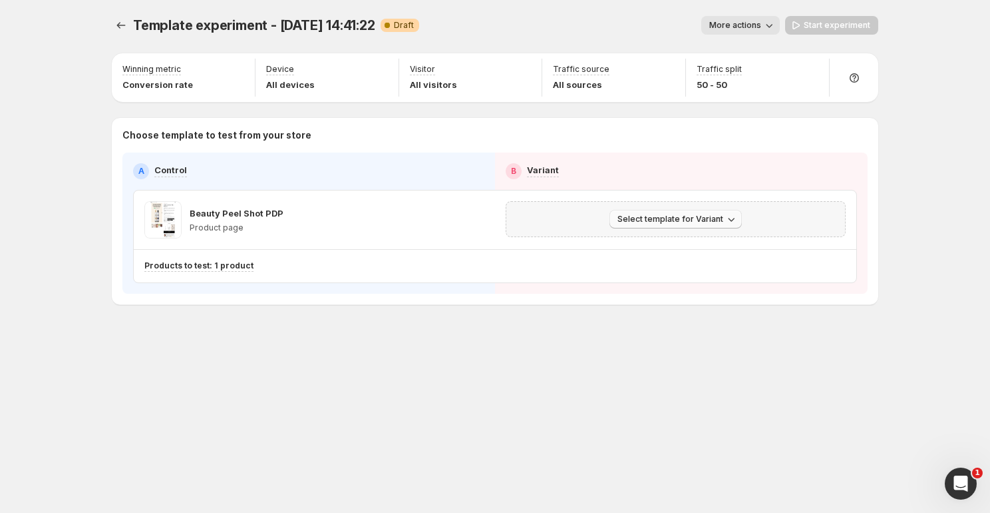
click at [677, 217] on span "Select template for Variant" at bounding box center [671, 219] width 106 height 11
click at [666, 242] on span "Select an existing template" at bounding box center [666, 247] width 112 height 11
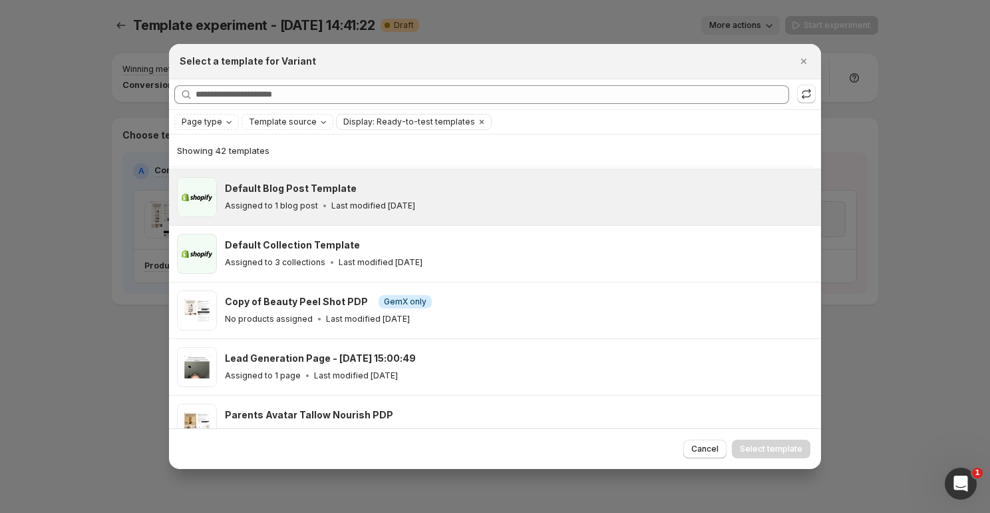
scroll to position [122, 0]
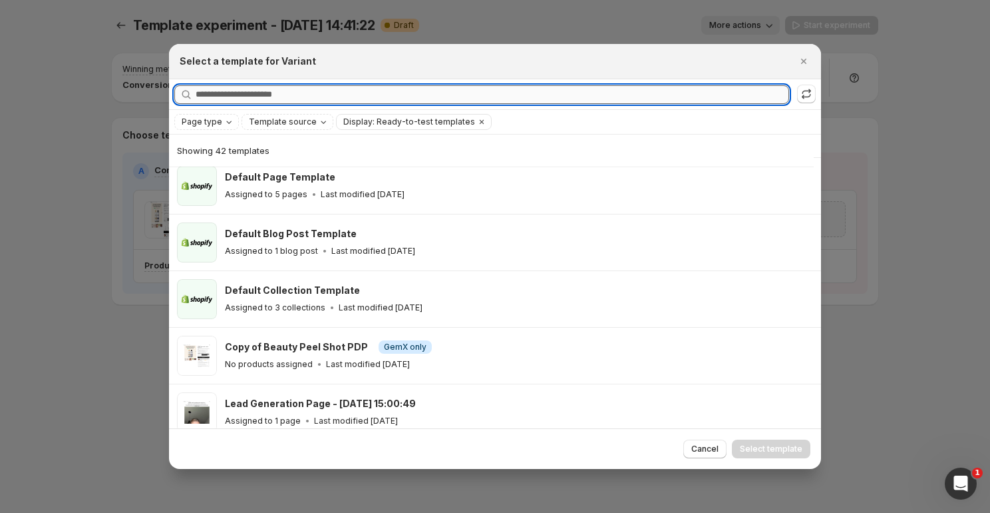
click at [298, 95] on input "Searching all templates" at bounding box center [493, 94] width 594 height 19
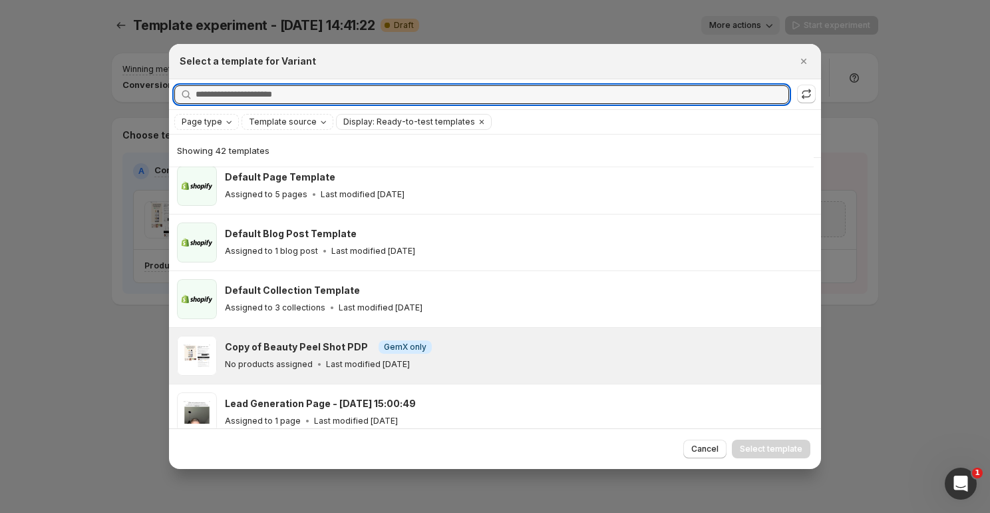
click at [313, 342] on h3 "Copy of Beauty Peel Shot PDP" at bounding box center [296, 346] width 143 height 13
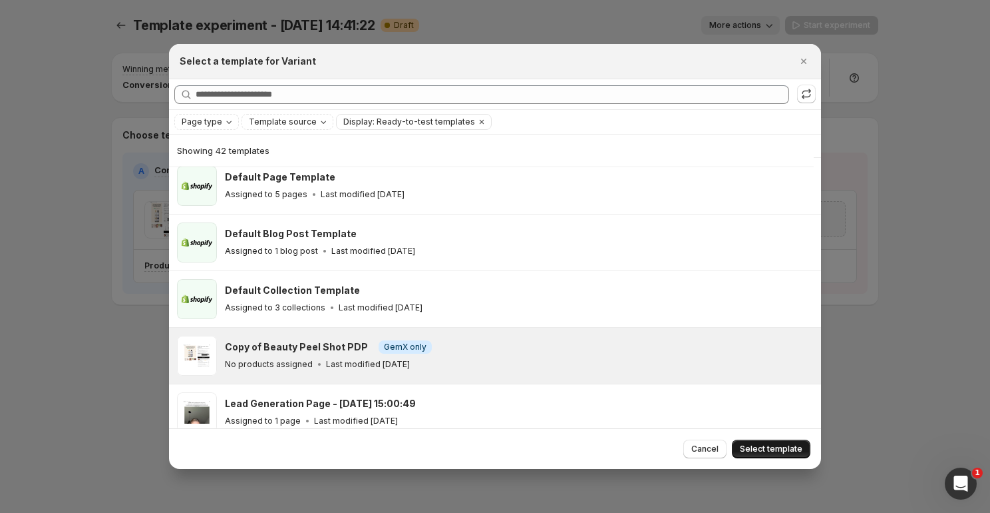
click at [772, 447] on span "Select template" at bounding box center [771, 448] width 63 height 11
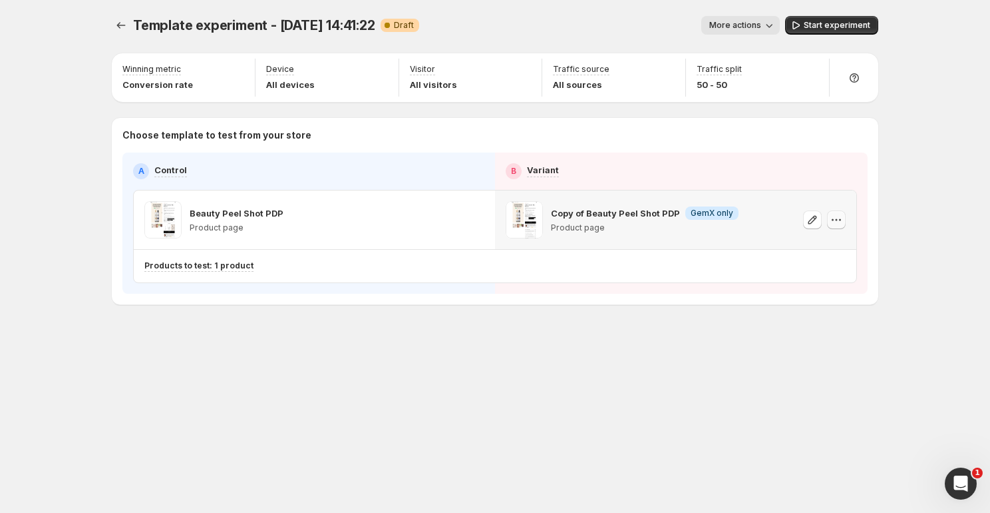
click at [840, 222] on icon "button" at bounding box center [836, 219] width 13 height 13
click at [607, 335] on div "Template experiment - [DATE] 14:41:22. This page is ready Template experiment -…" at bounding box center [495, 188] width 799 height 376
drag, startPoint x: 127, startPoint y: 134, endPoint x: 349, endPoint y: 135, distance: 222.3
click at [349, 135] on p "Choose template to test from your store" at bounding box center [495, 134] width 746 height 13
click at [365, 133] on p "Choose template to test from your store" at bounding box center [495, 134] width 746 height 13
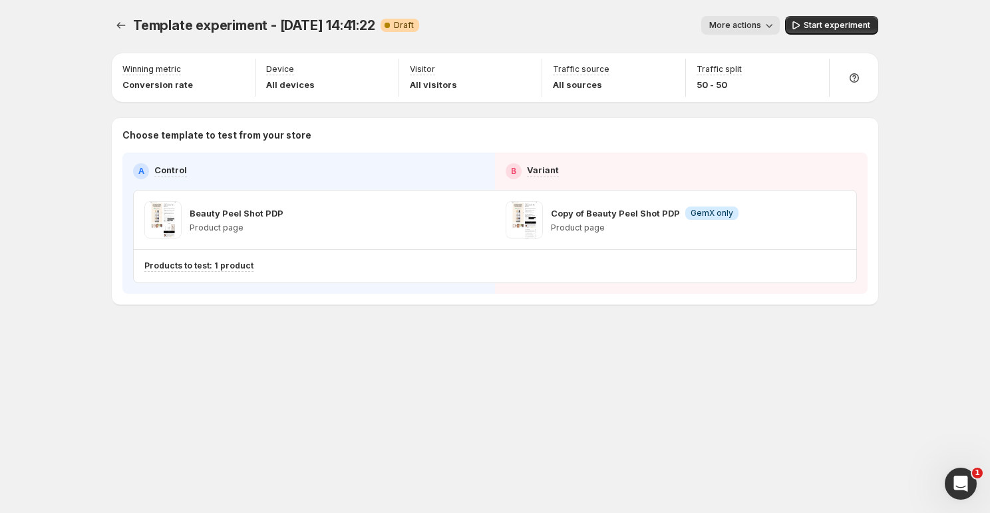
click at [365, 133] on p "Choose template to test from your store" at bounding box center [495, 134] width 746 height 13
click at [382, 132] on p "Choose template to test from your store" at bounding box center [495, 134] width 746 height 13
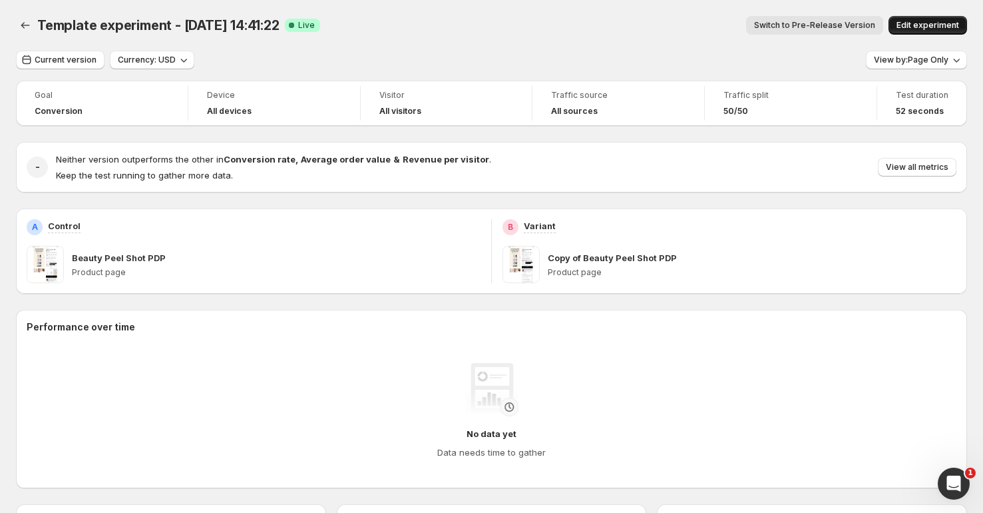
click at [901, 25] on button "Edit experiment" at bounding box center [928, 25] width 79 height 19
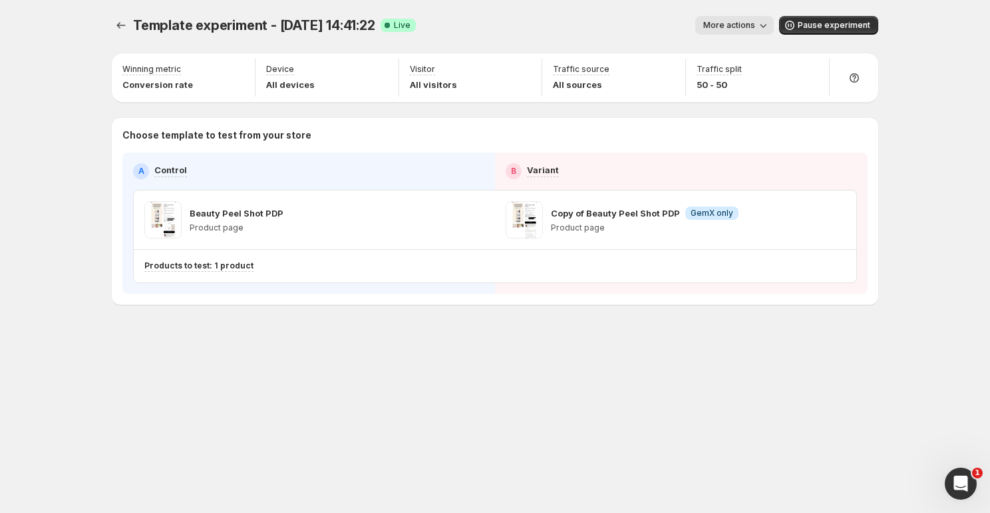
click at [750, 24] on span "More actions" at bounding box center [730, 25] width 52 height 11
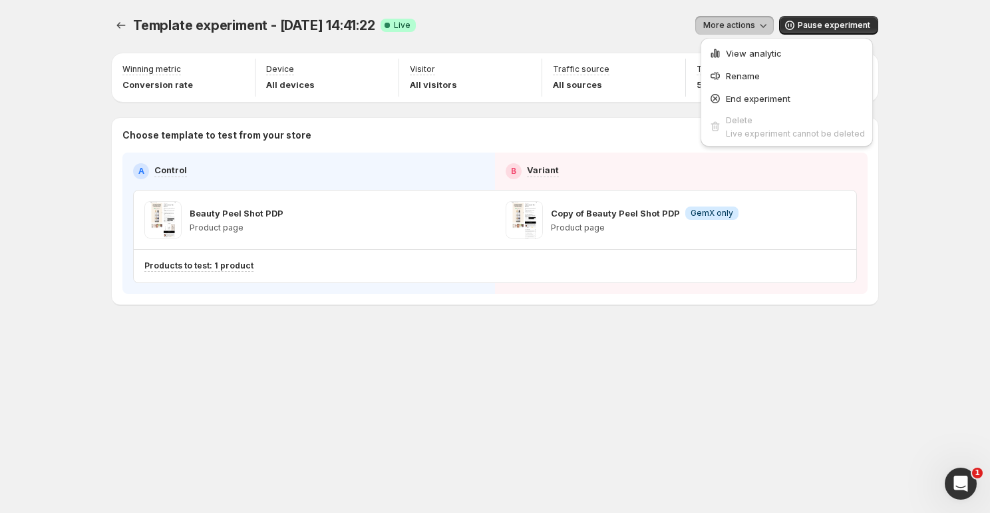
click at [744, 29] on span "More actions" at bounding box center [730, 25] width 52 height 11
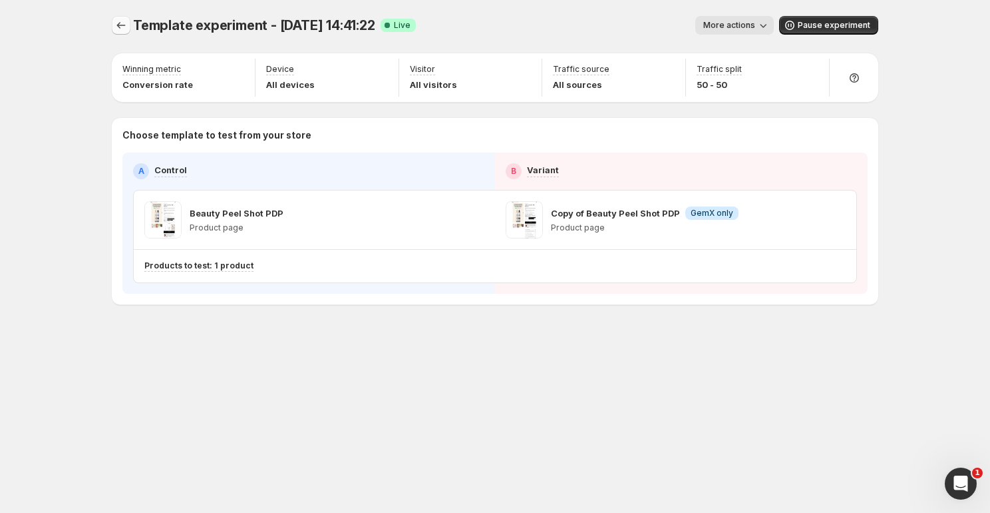
click at [116, 29] on icon "Experiments" at bounding box center [120, 25] width 13 height 13
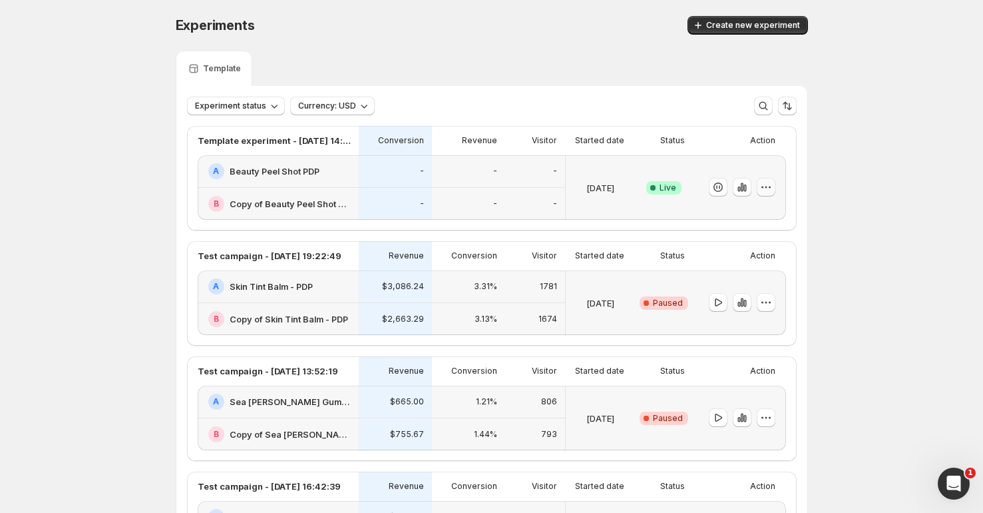
click at [771, 187] on icon "button" at bounding box center [770, 187] width 2 height 2
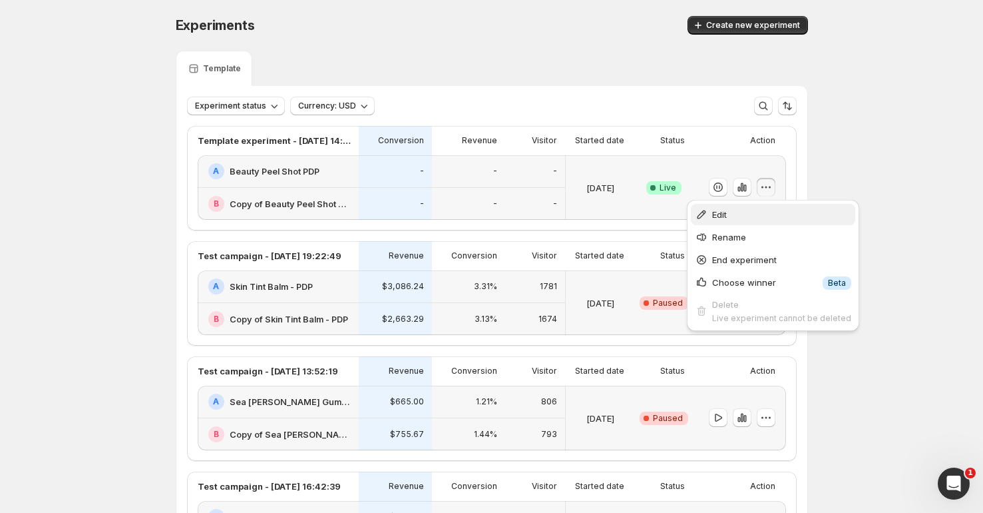
click at [749, 213] on span "Edit" at bounding box center [781, 214] width 139 height 13
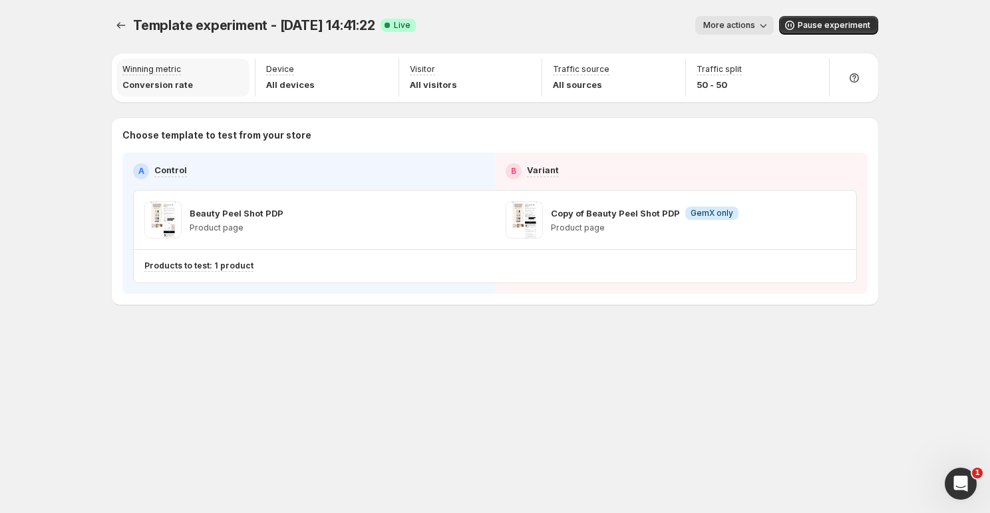
click at [182, 85] on p "Conversion rate" at bounding box center [157, 84] width 71 height 13
click at [154, 67] on p "Winning metric" at bounding box center [151, 69] width 59 height 11
click at [155, 70] on p "Winning metric" at bounding box center [151, 69] width 59 height 11
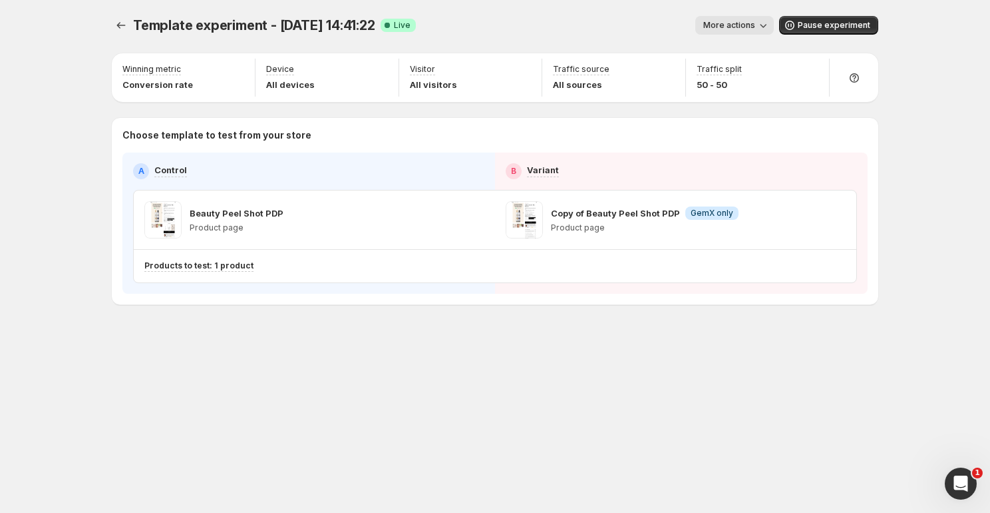
drag, startPoint x: 105, startPoint y: 114, endPoint x: 204, endPoint y: 124, distance: 99.7
click at [158, 81] on p "Conversion rate" at bounding box center [157, 84] width 71 height 13
click at [815, 69] on icon "button" at bounding box center [811, 70] width 13 height 13
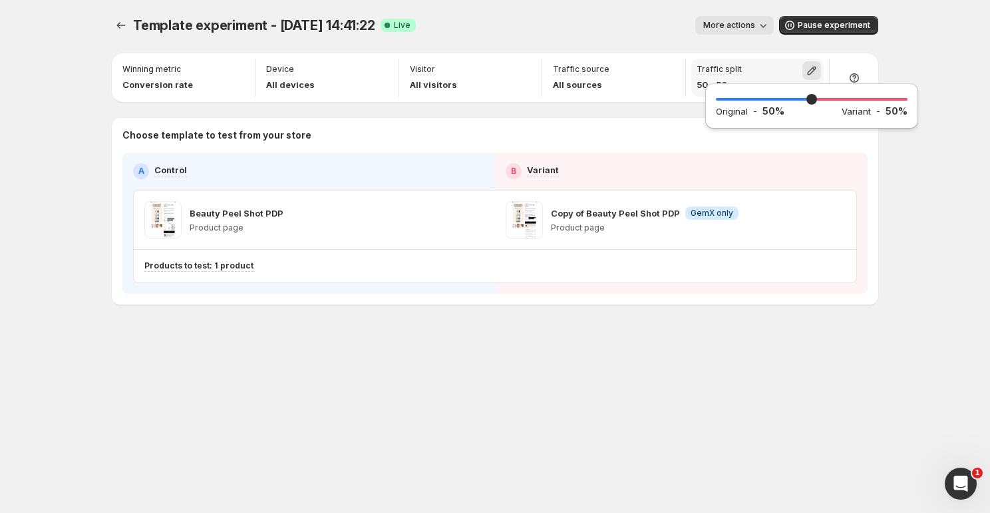
click at [815, 69] on icon "button" at bounding box center [811, 70] width 13 height 13
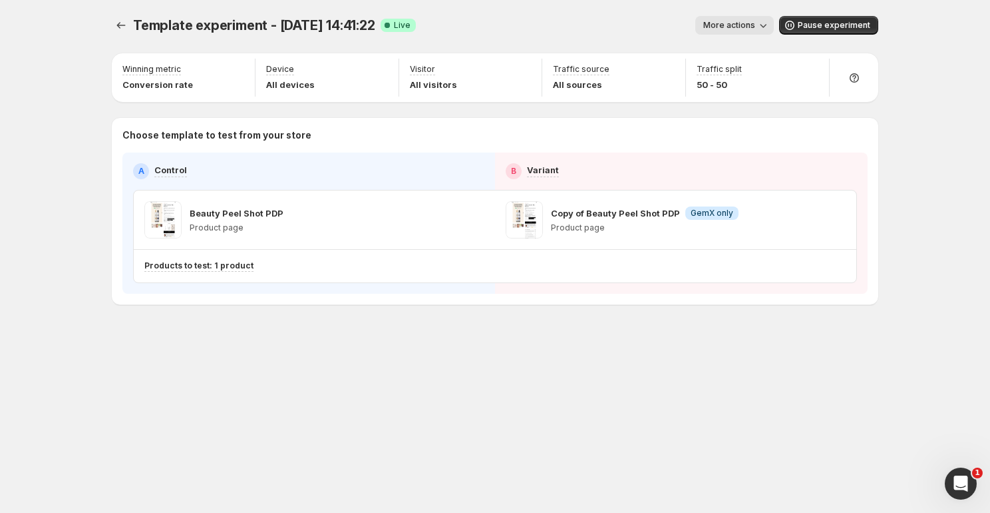
click at [746, 25] on span "More actions" at bounding box center [730, 25] width 52 height 11
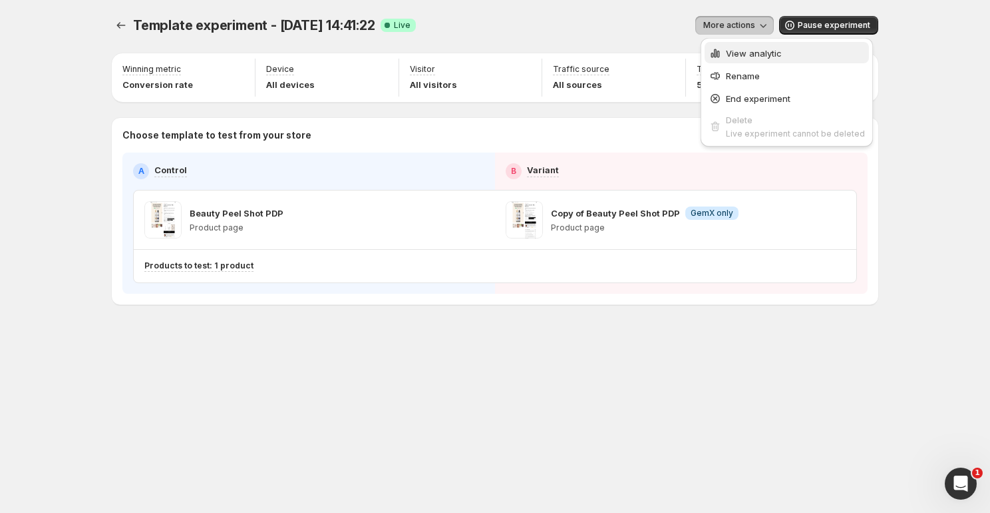
click at [745, 47] on span "View analytic" at bounding box center [795, 53] width 139 height 13
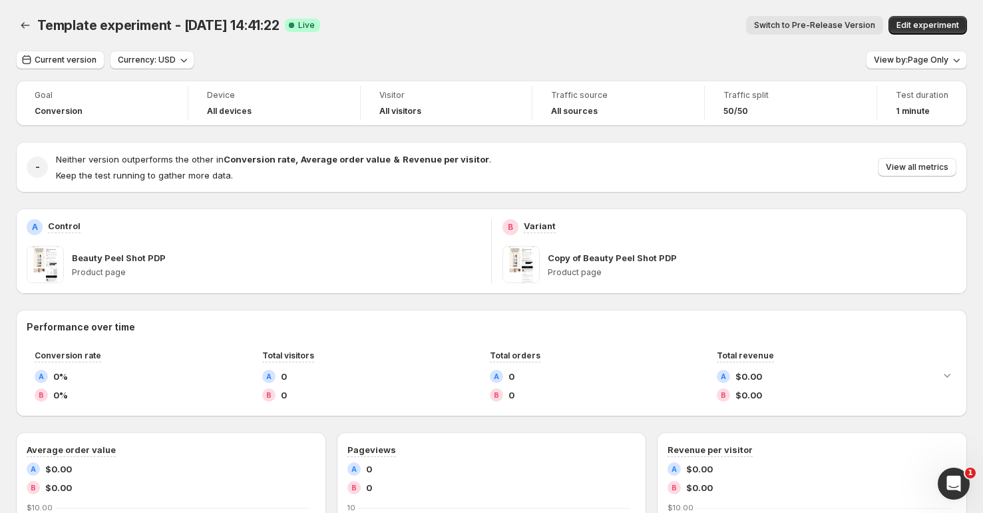
scroll to position [2, 0]
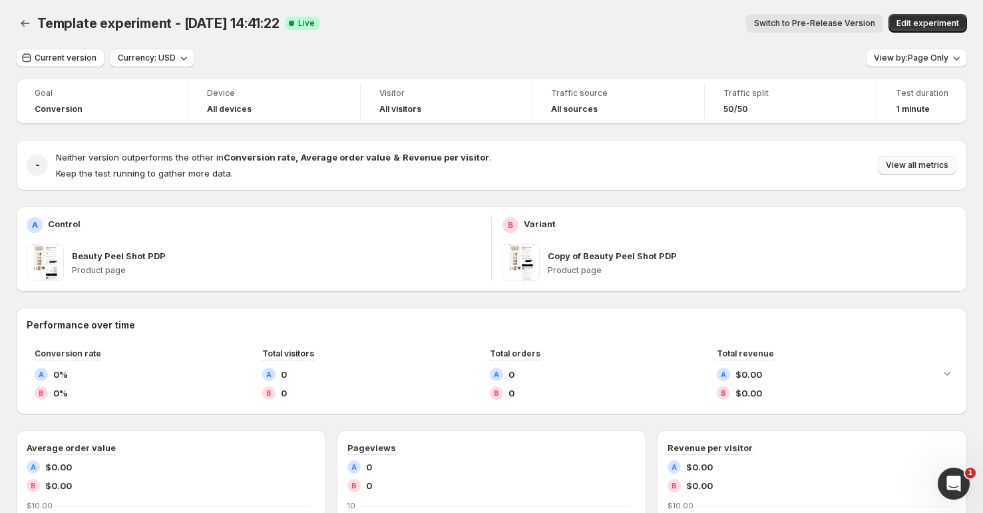
click at [909, 167] on span "View all metrics" at bounding box center [917, 165] width 63 height 11
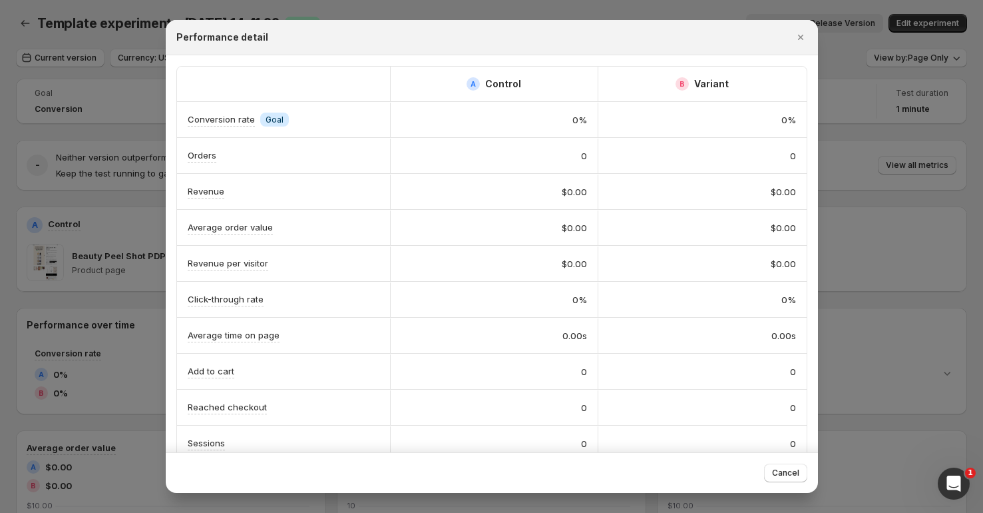
click at [162, 116] on div at bounding box center [491, 256] width 983 height 513
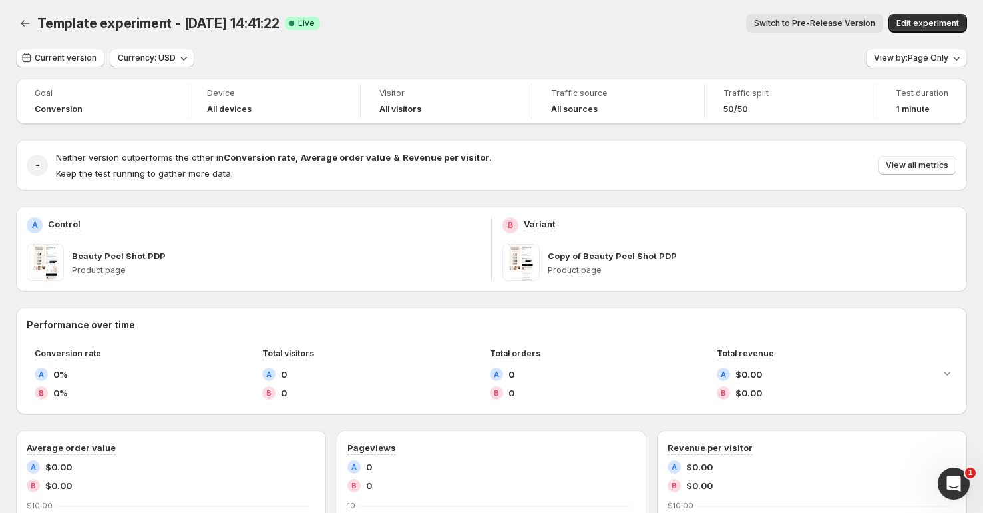
click at [941, 152] on div "Neither version outperforms the other in Conversion rate , Average order value …" at bounding box center [506, 164] width 901 height 29
click at [939, 171] on button "View all metrics" at bounding box center [917, 165] width 79 height 19
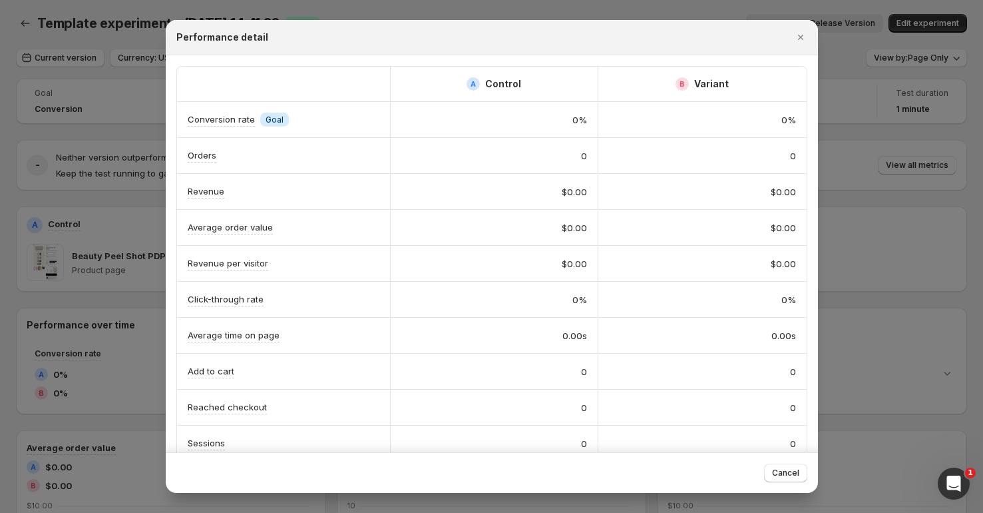
click at [273, 112] on span "Info Goal" at bounding box center [274, 119] width 29 height 14
click at [865, 98] on div at bounding box center [491, 256] width 983 height 513
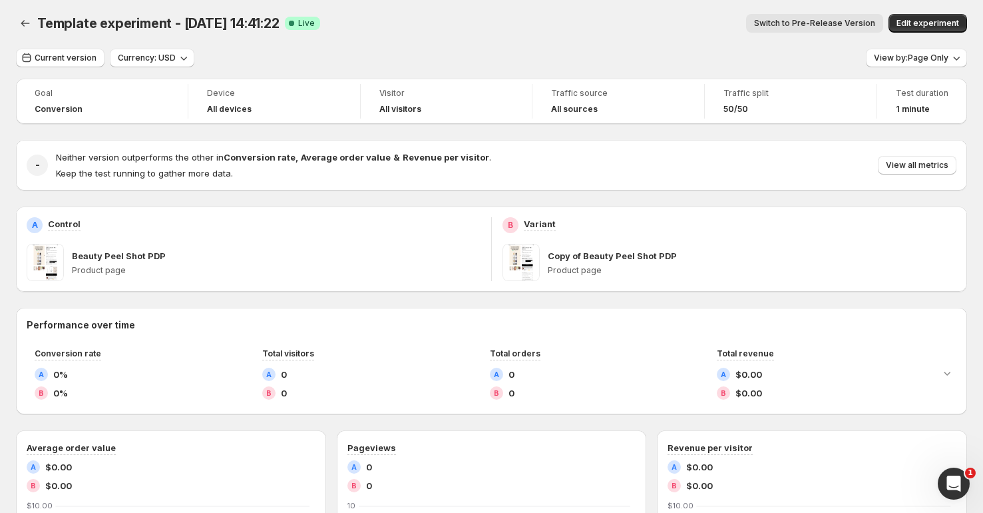
click at [824, 22] on span "Switch to Pre-Release Version" at bounding box center [814, 23] width 121 height 11
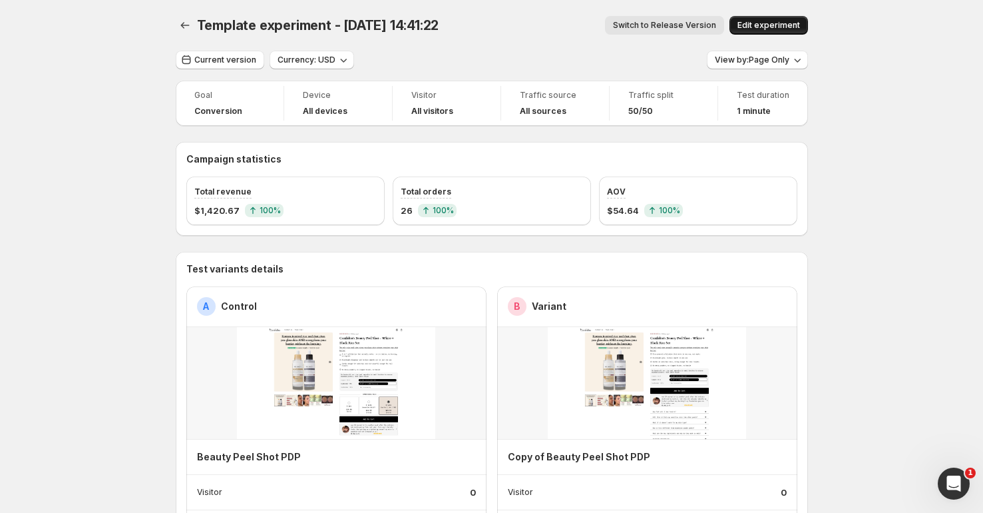
click at [745, 31] on button "Edit experiment" at bounding box center [769, 25] width 79 height 19
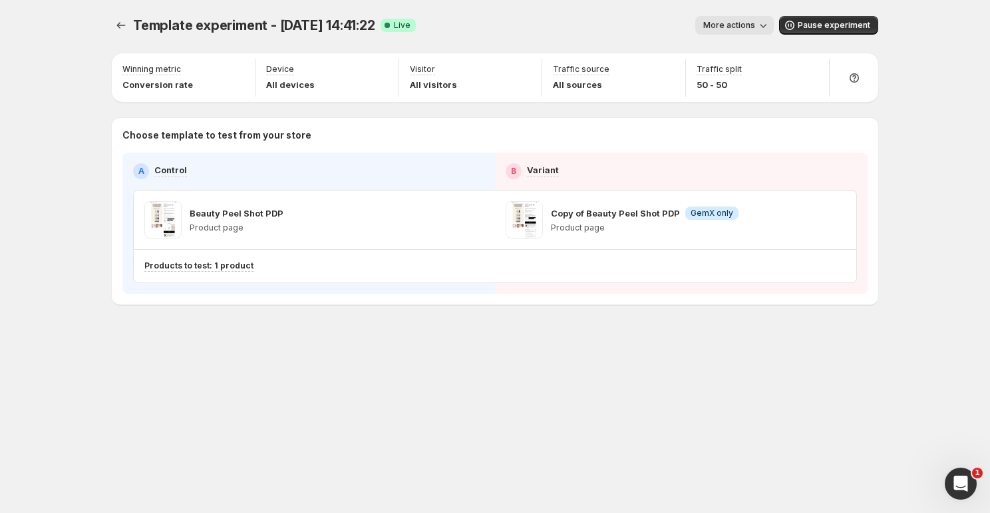
click at [111, 23] on div "Template experiment - Sep 2, 14:41:22. This page is ready Template experiment -…" at bounding box center [495, 188] width 799 height 376
click at [115, 23] on icon "Experiments" at bounding box center [120, 25] width 13 height 13
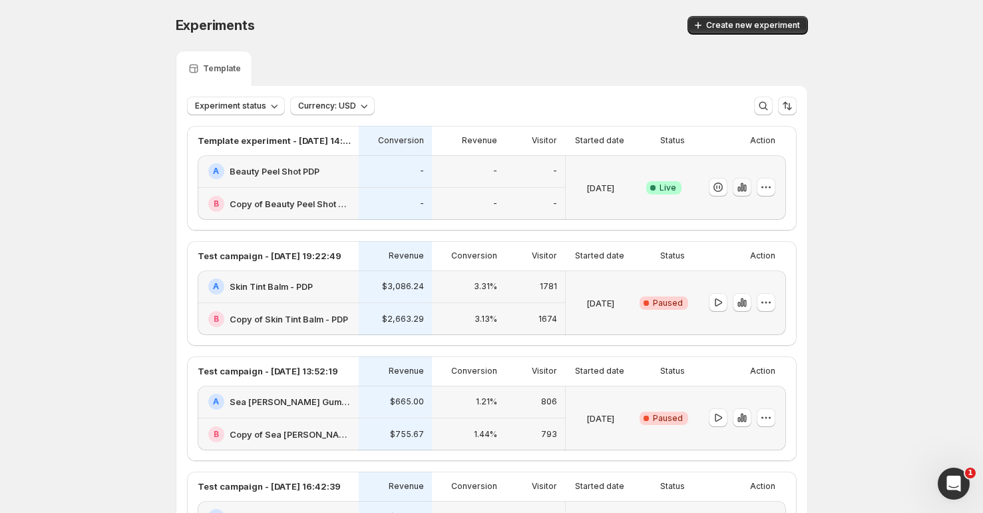
click at [741, 187] on icon "button" at bounding box center [742, 186] width 13 height 13
